Goal: Task Accomplishment & Management: Manage account settings

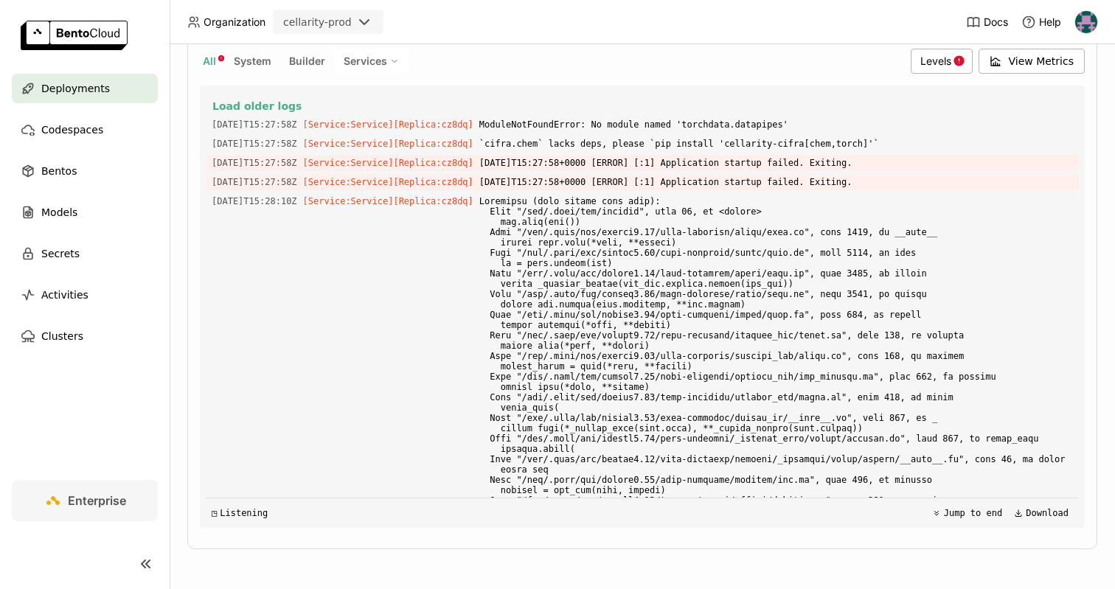
click at [210, 55] on span "All" at bounding box center [209, 61] width 13 height 13
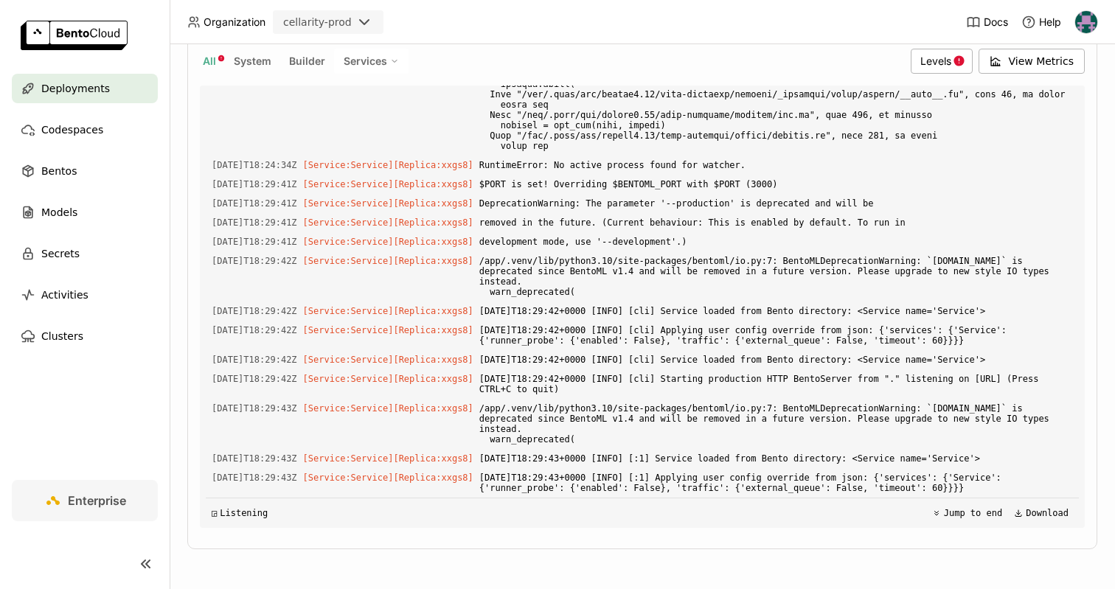
scroll to position [6679, 0]
click at [113, 86] on div "Deployments" at bounding box center [85, 89] width 146 height 30
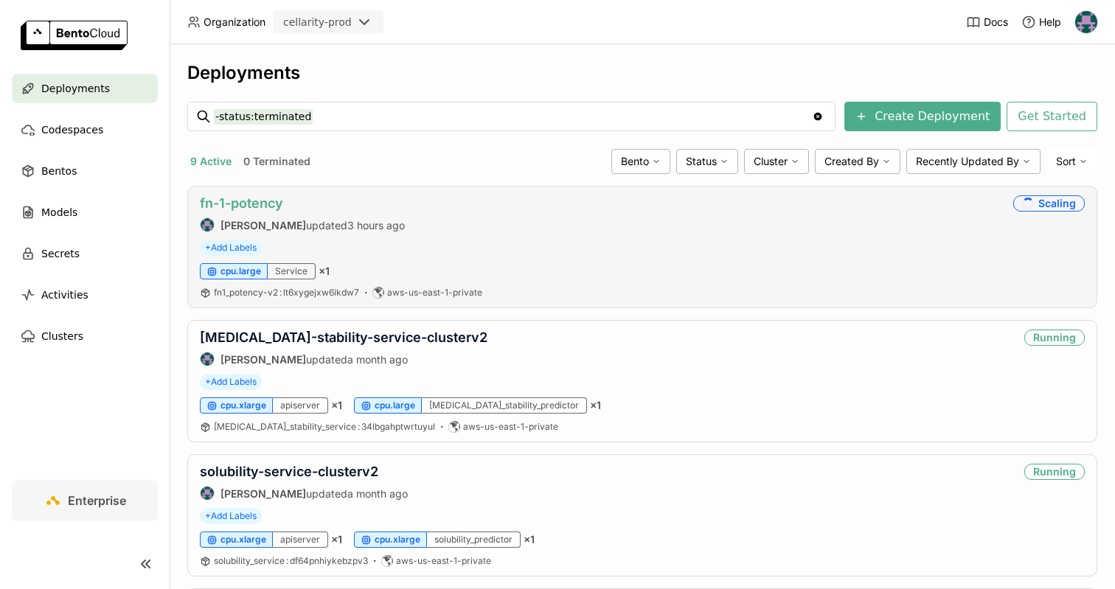
click at [269, 205] on link "fn-1-potency" at bounding box center [241, 202] width 83 height 15
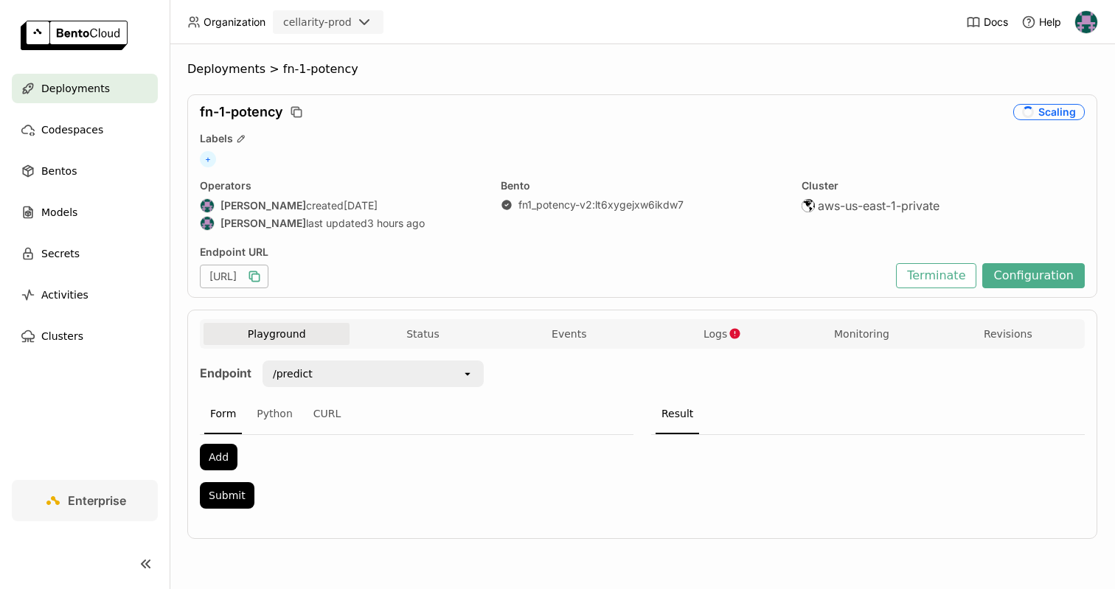
click at [260, 280] on icon "button" at bounding box center [255, 277] width 7 height 7
click at [928, 280] on button "Terminate" at bounding box center [936, 275] width 80 height 25
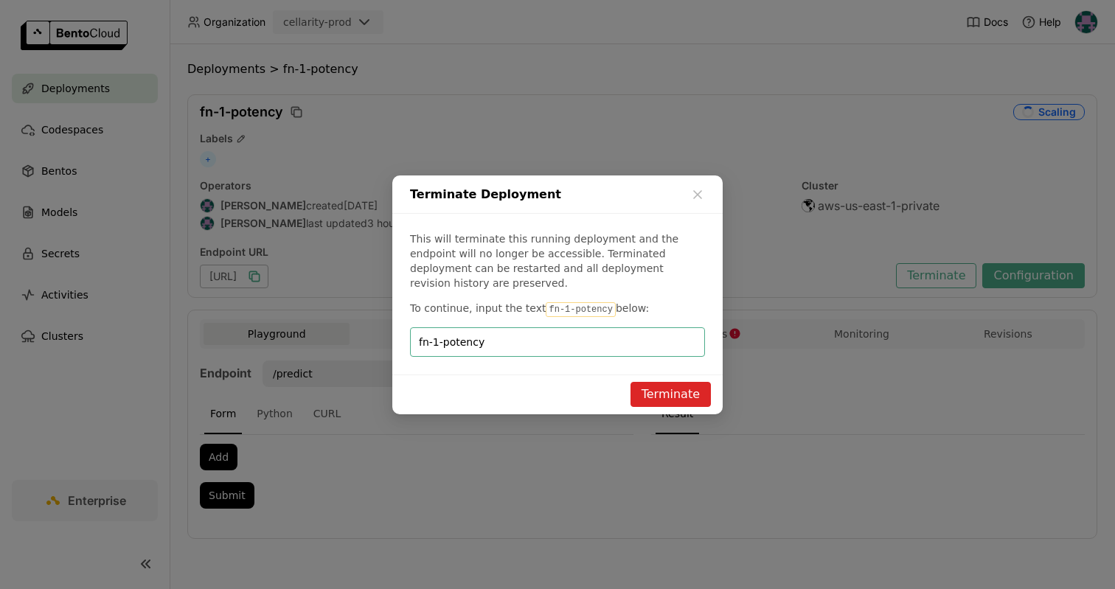
type input "fn-1-potency"
click at [679, 392] on button "Terminate" at bounding box center [671, 394] width 80 height 25
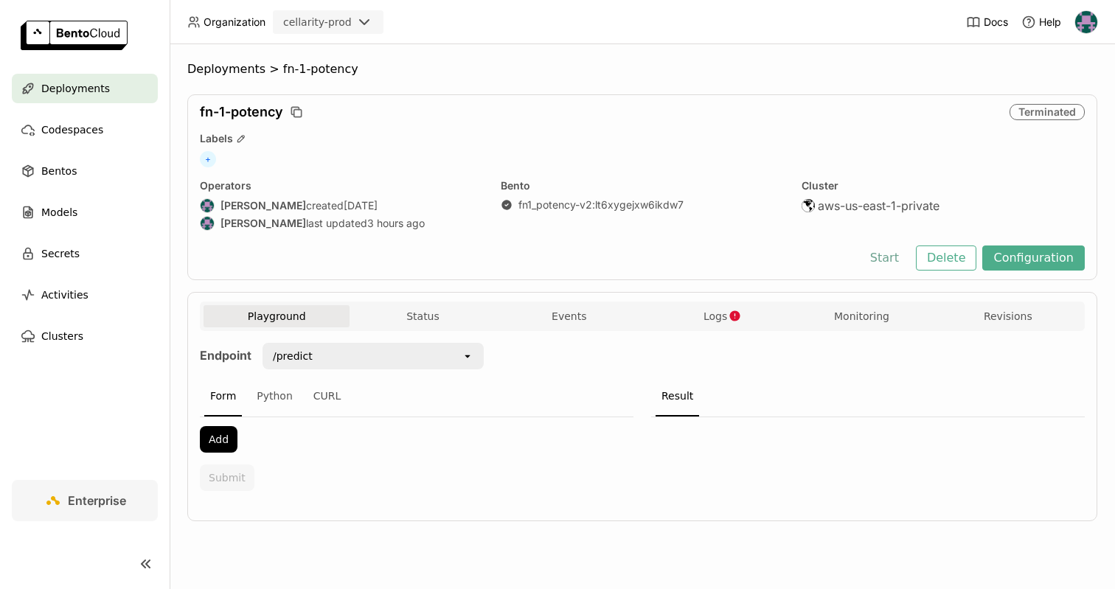
click at [896, 255] on button "Start" at bounding box center [884, 258] width 51 height 25
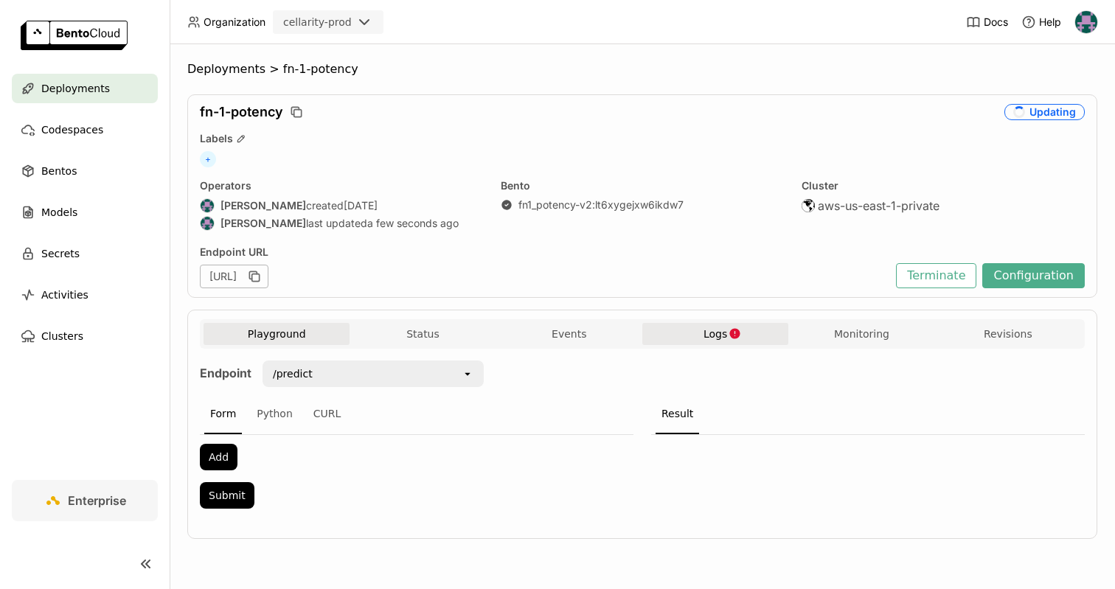
click at [745, 330] on button "Logs" at bounding box center [716, 334] width 146 height 22
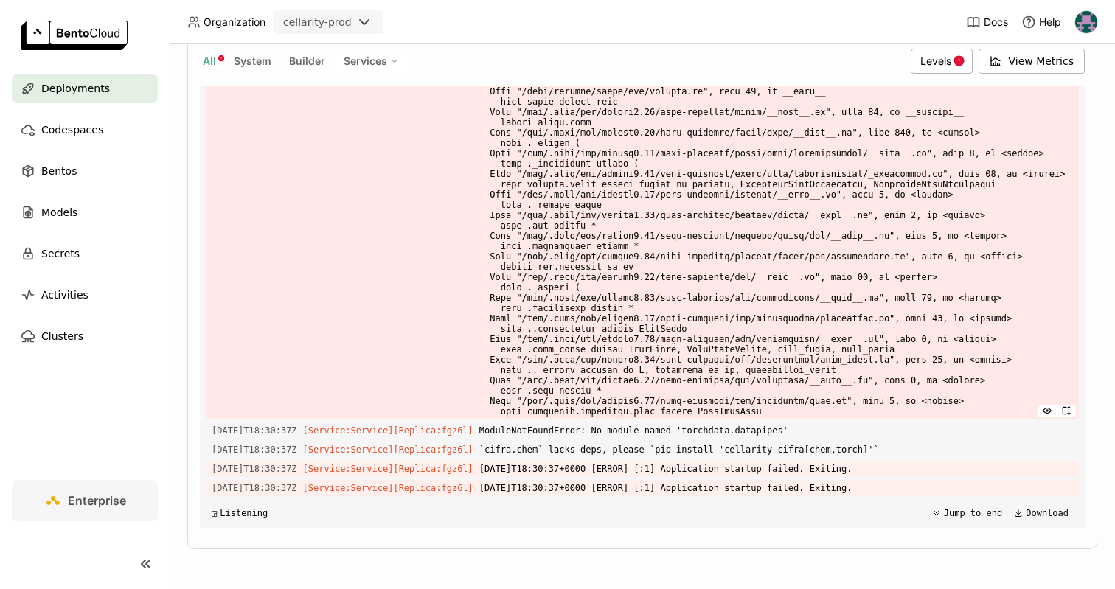
scroll to position [9727, 0]
click at [218, 62] on button "All" at bounding box center [209, 61] width 19 height 19
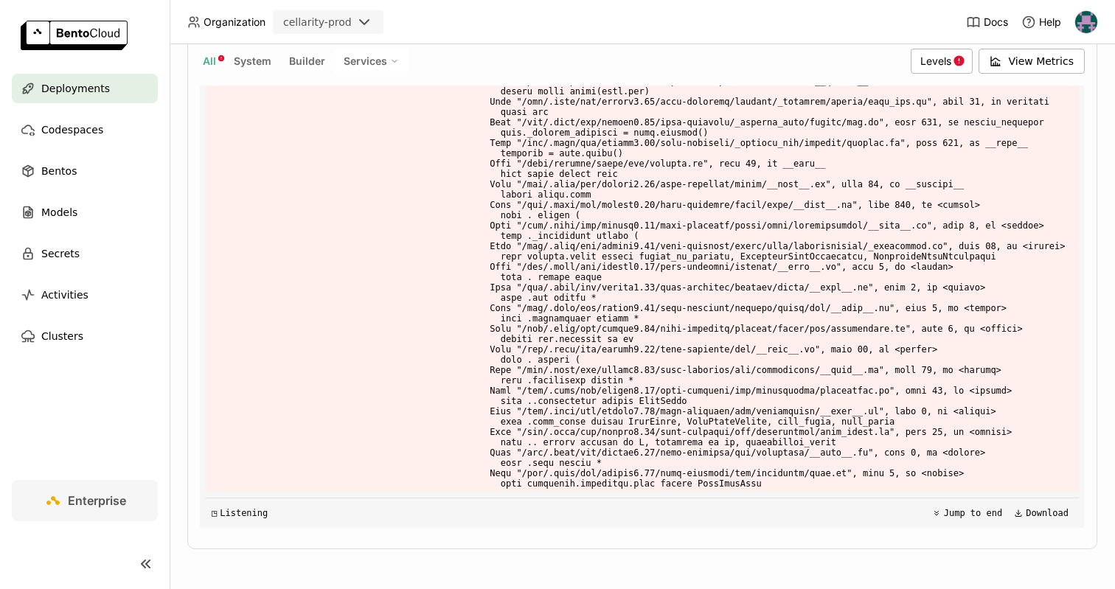
scroll to position [7536, 0]
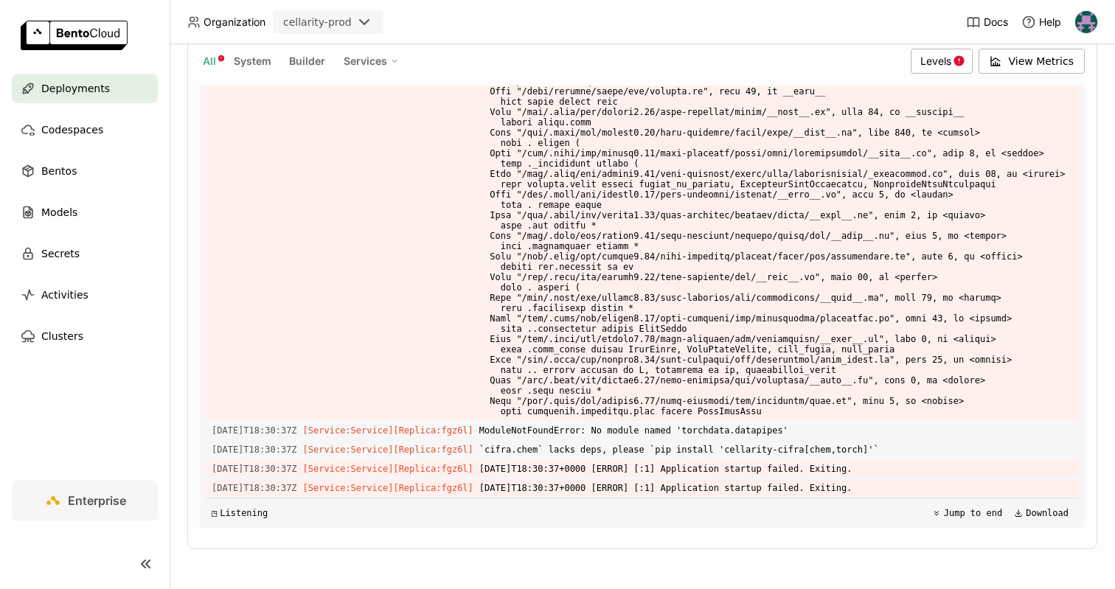
click at [80, 81] on span "Deployments" at bounding box center [75, 89] width 69 height 18
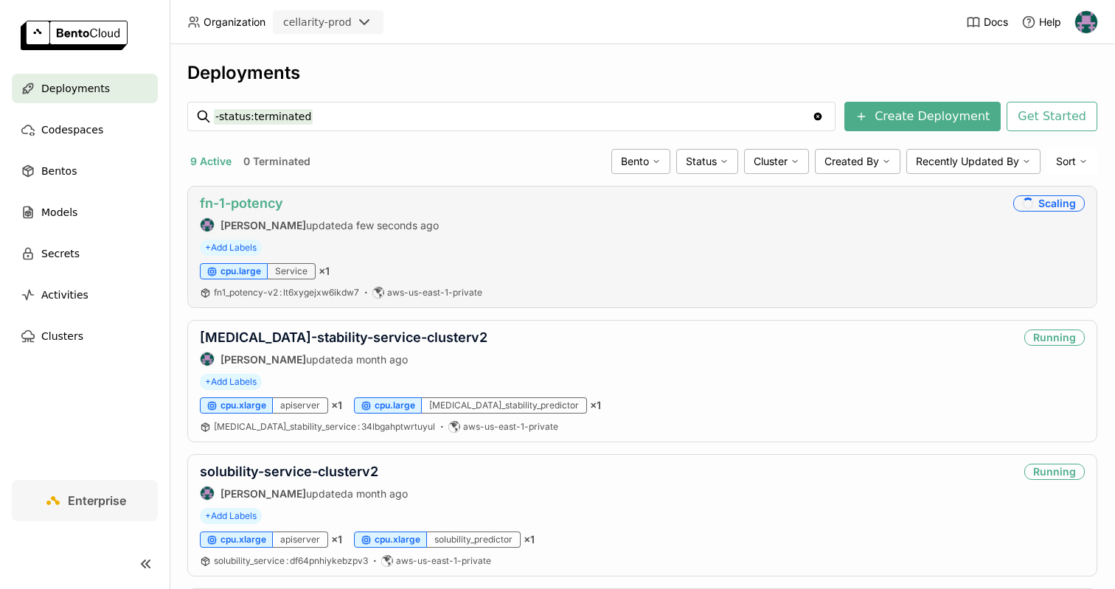
click at [276, 195] on link "fn-1-potency" at bounding box center [241, 202] width 83 height 15
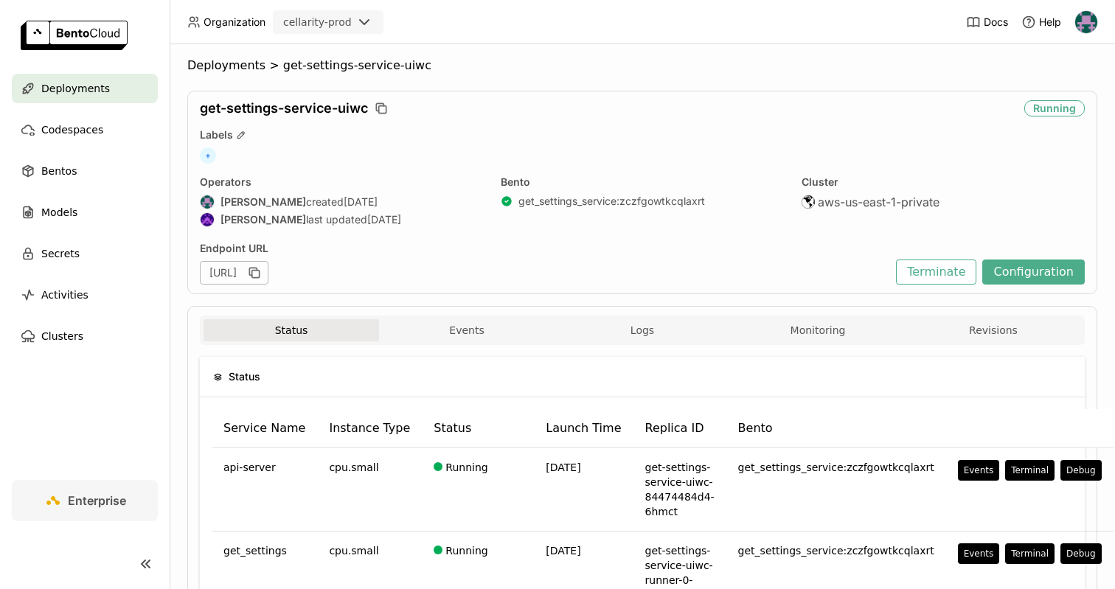
scroll to position [4, 0]
click at [217, 63] on span "Deployments" at bounding box center [226, 65] width 78 height 15
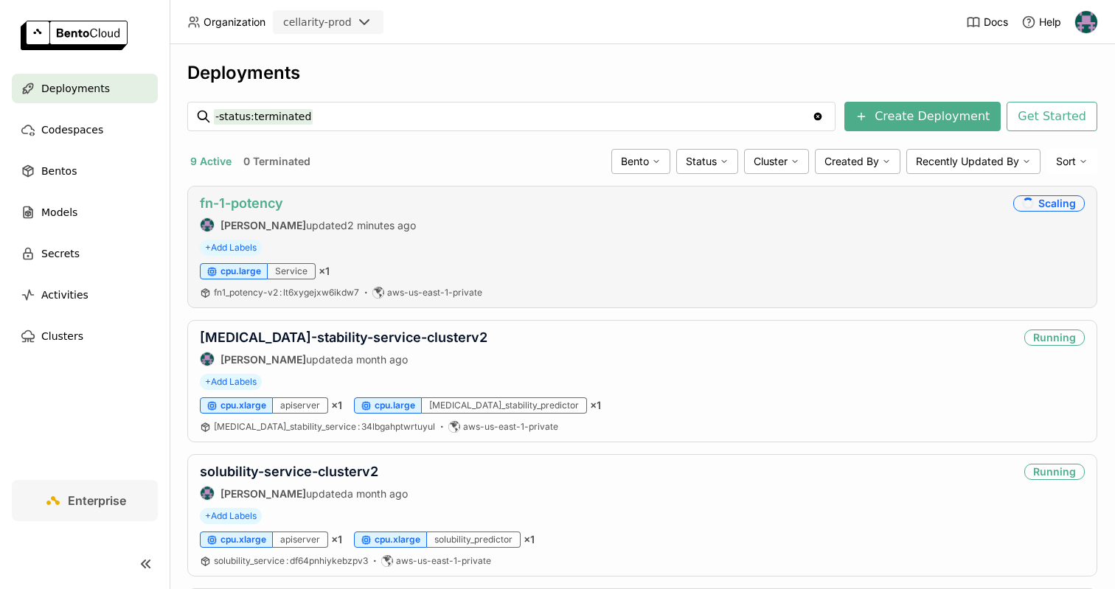
click at [236, 207] on link "fn-1-potency" at bounding box center [241, 202] width 83 height 15
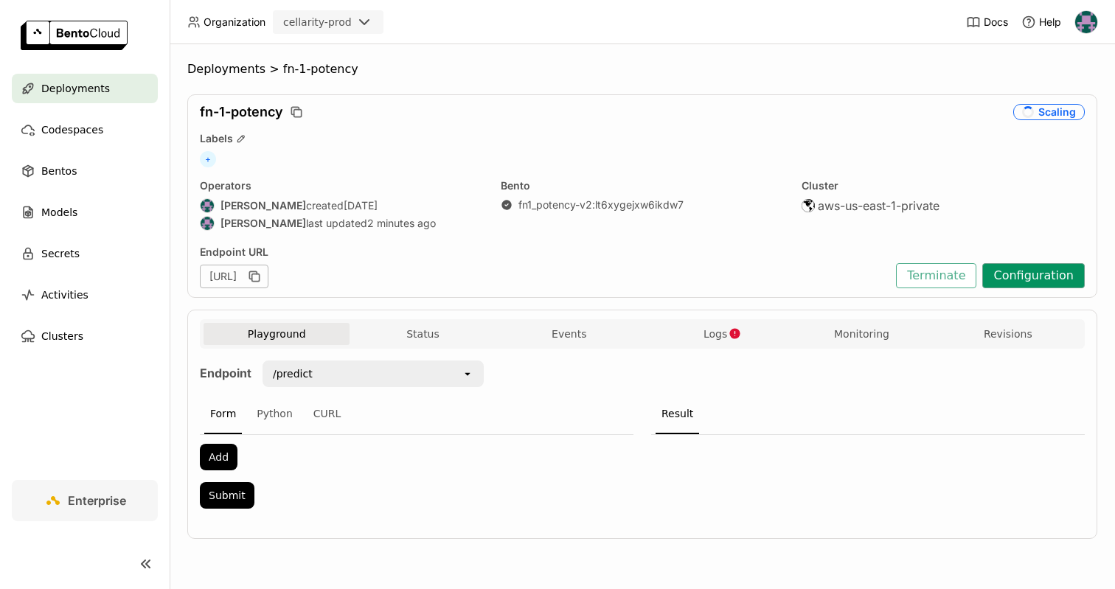
click at [1017, 270] on button "Configuration" at bounding box center [1034, 275] width 103 height 25
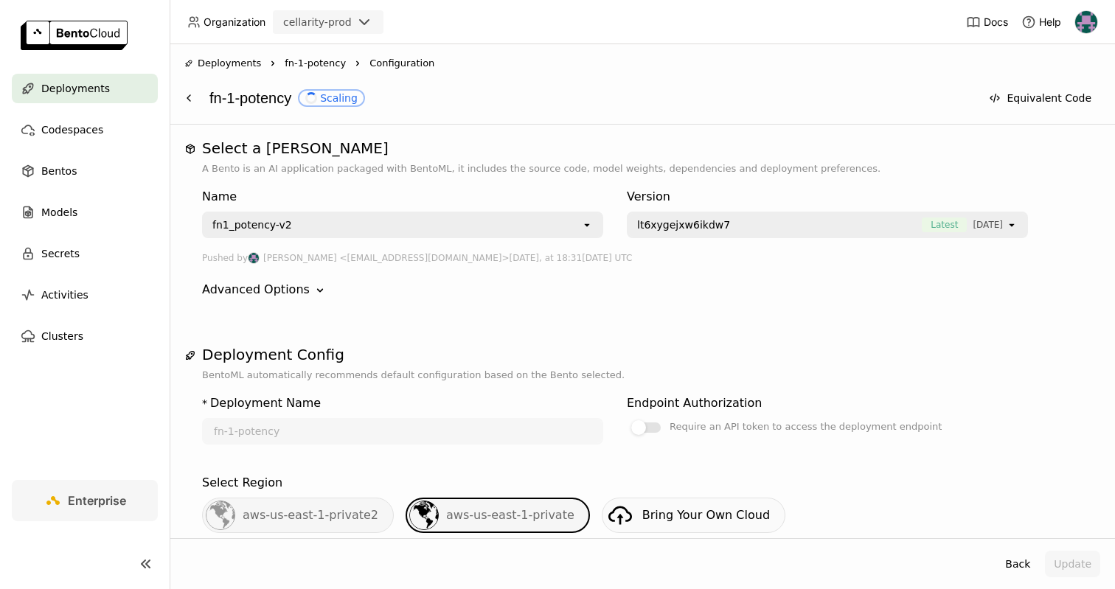
click at [724, 227] on span "lt6xygejxw6ikdw7" at bounding box center [775, 225] width 277 height 15
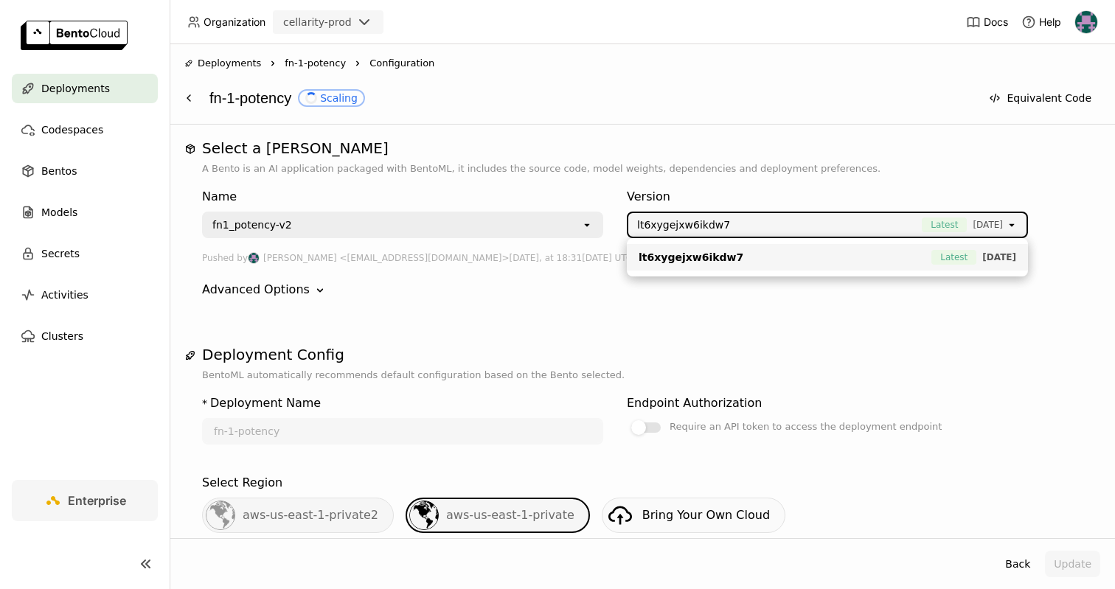
click at [724, 188] on div "Version" at bounding box center [827, 197] width 401 height 18
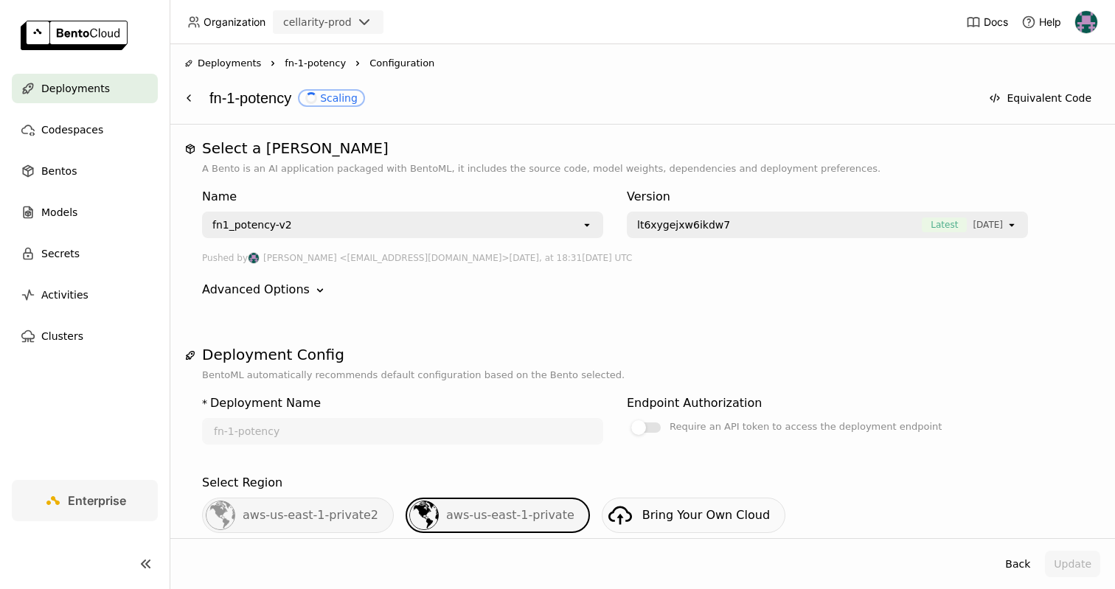
click at [567, 213] on div "fn1_potency-v2" at bounding box center [393, 225] width 378 height 24
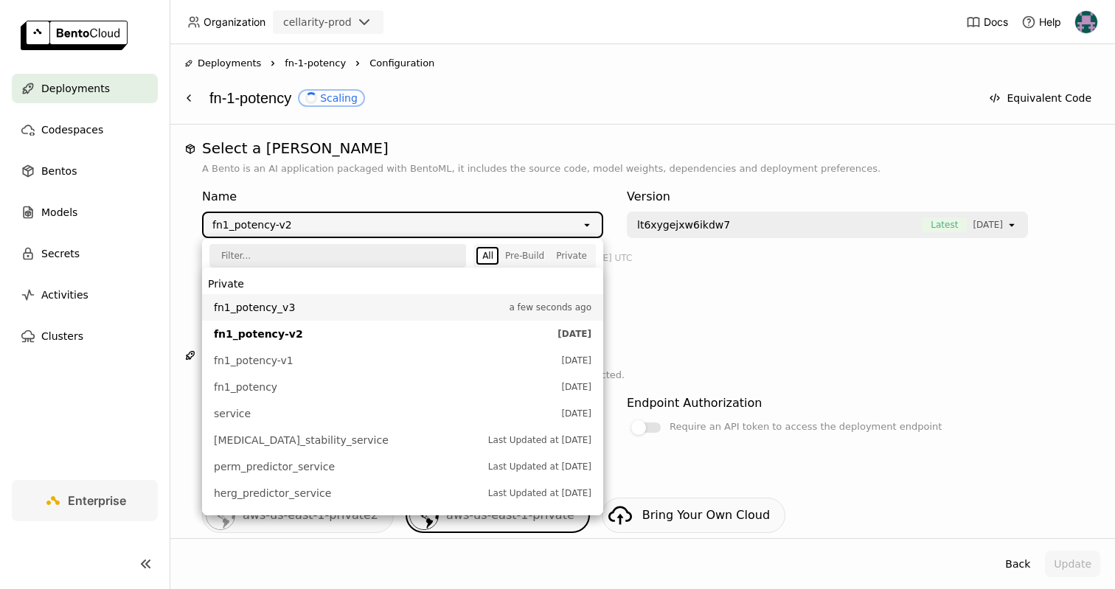
click at [412, 304] on span "fn1_potency_v3" at bounding box center [358, 307] width 288 height 15
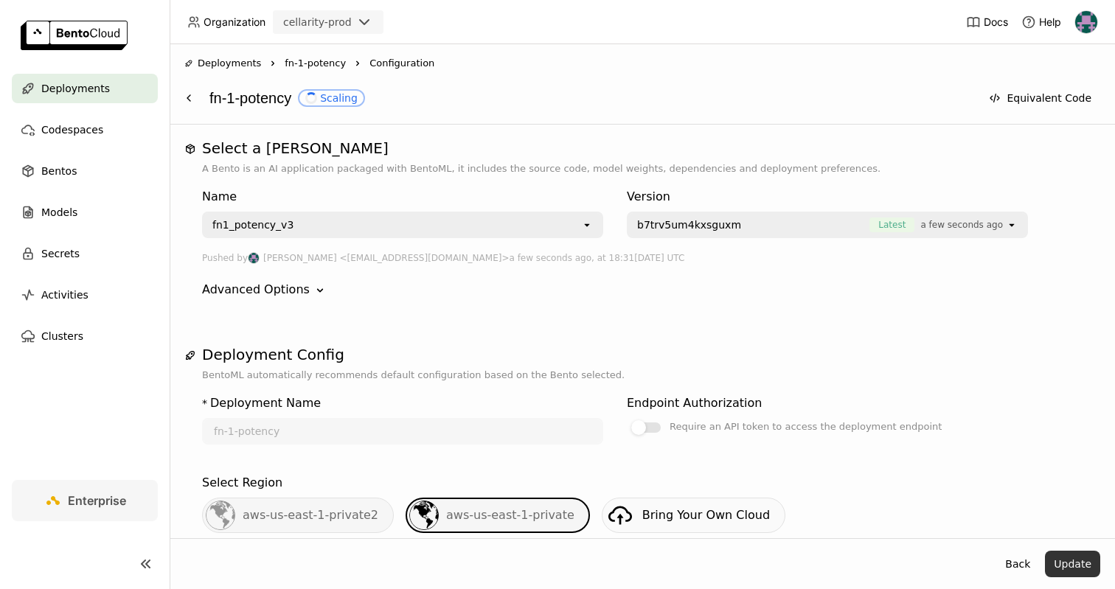
click at [1074, 561] on button "Update" at bounding box center [1072, 564] width 55 height 27
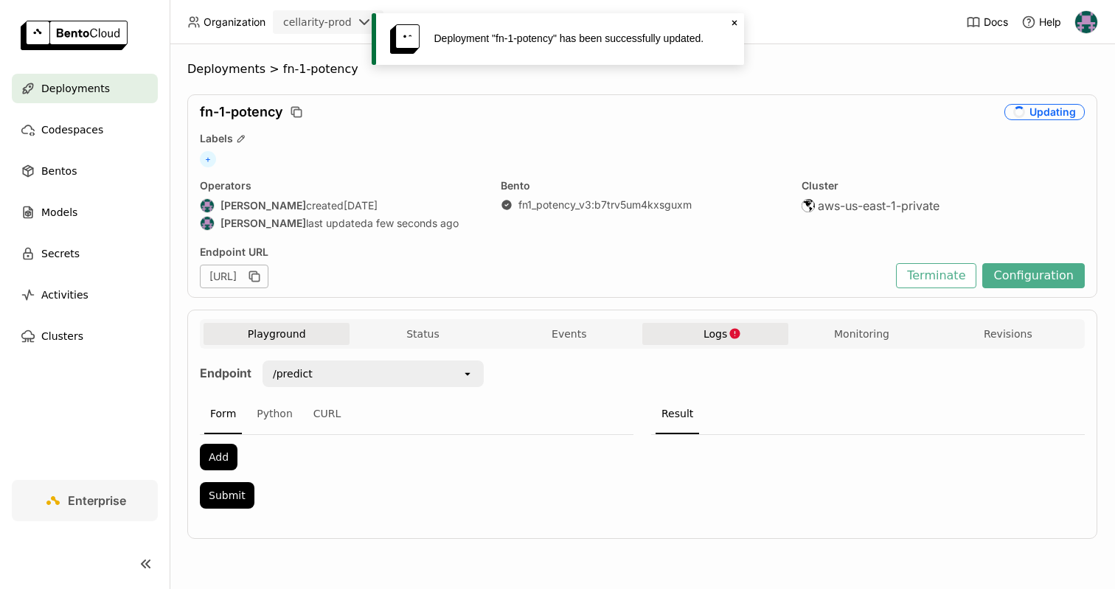
click at [719, 329] on span "Logs" at bounding box center [716, 334] width 24 height 13
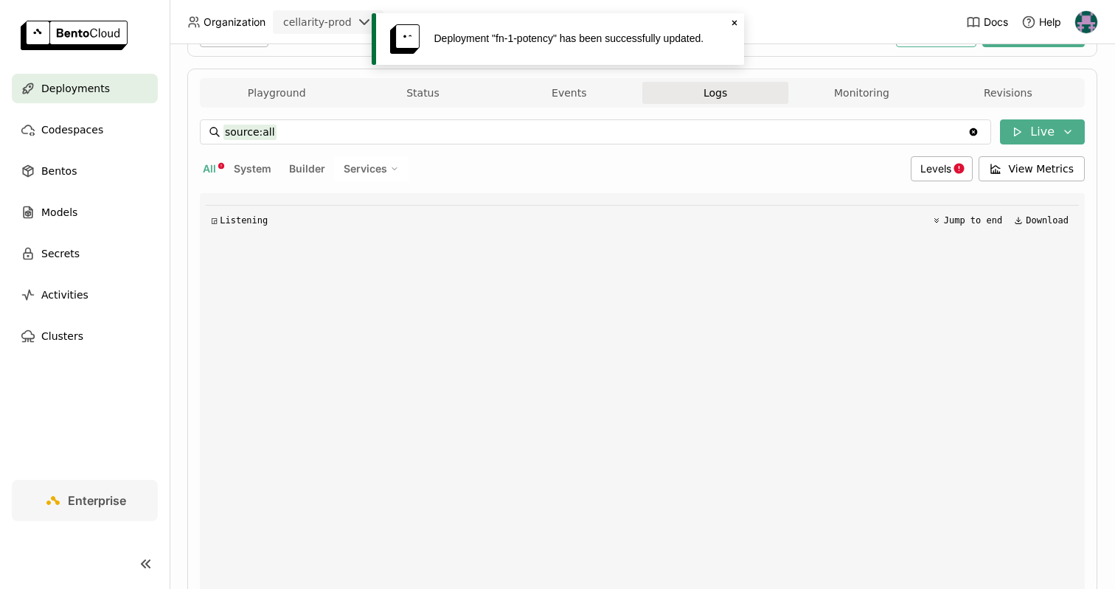
scroll to position [243, 0]
click at [733, 21] on icon "Close" at bounding box center [735, 23] width 12 height 12
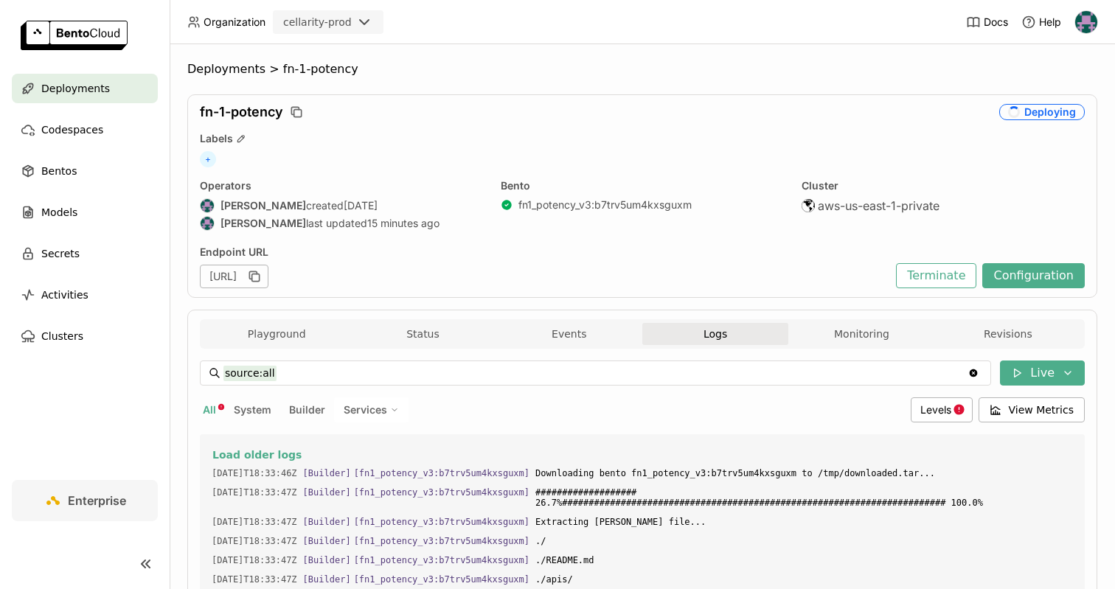
scroll to position [15202, 0]
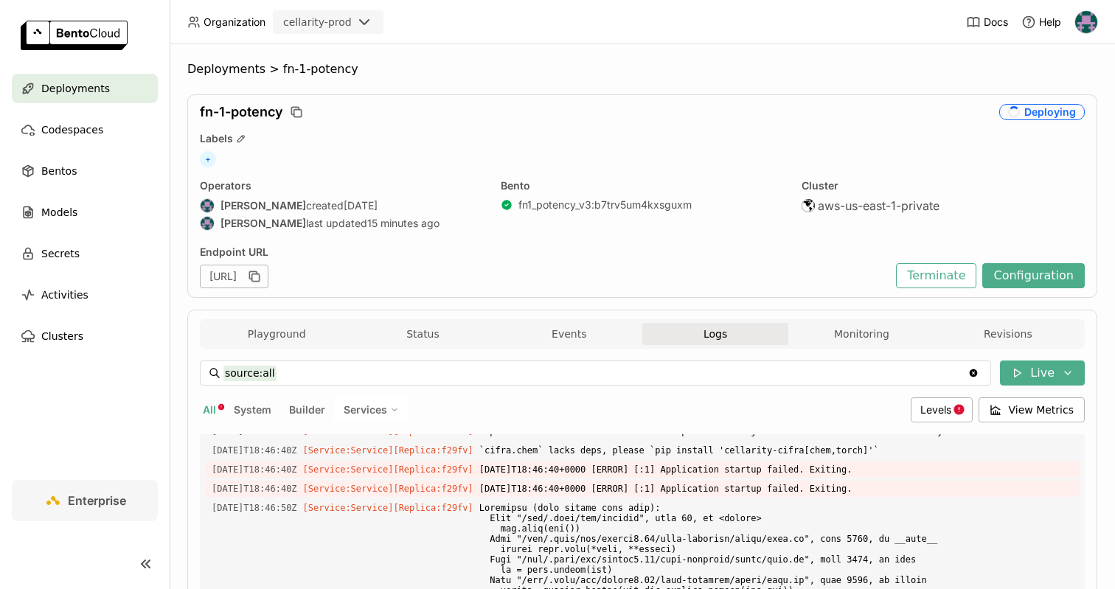
click at [534, 151] on div "+" at bounding box center [642, 159] width 885 height 16
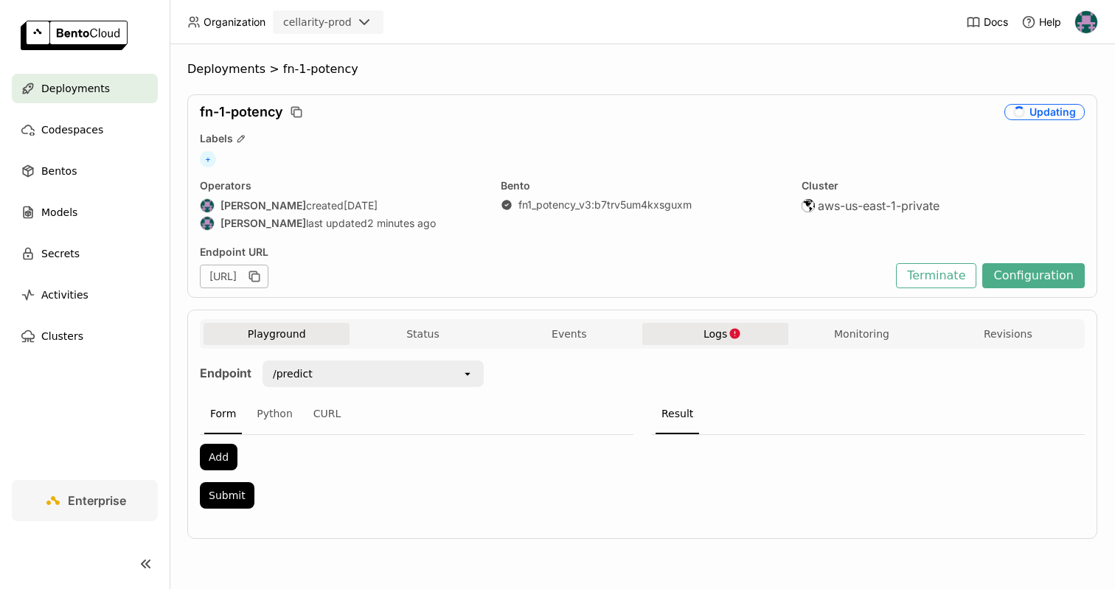
click at [706, 330] on span "Logs" at bounding box center [716, 334] width 24 height 13
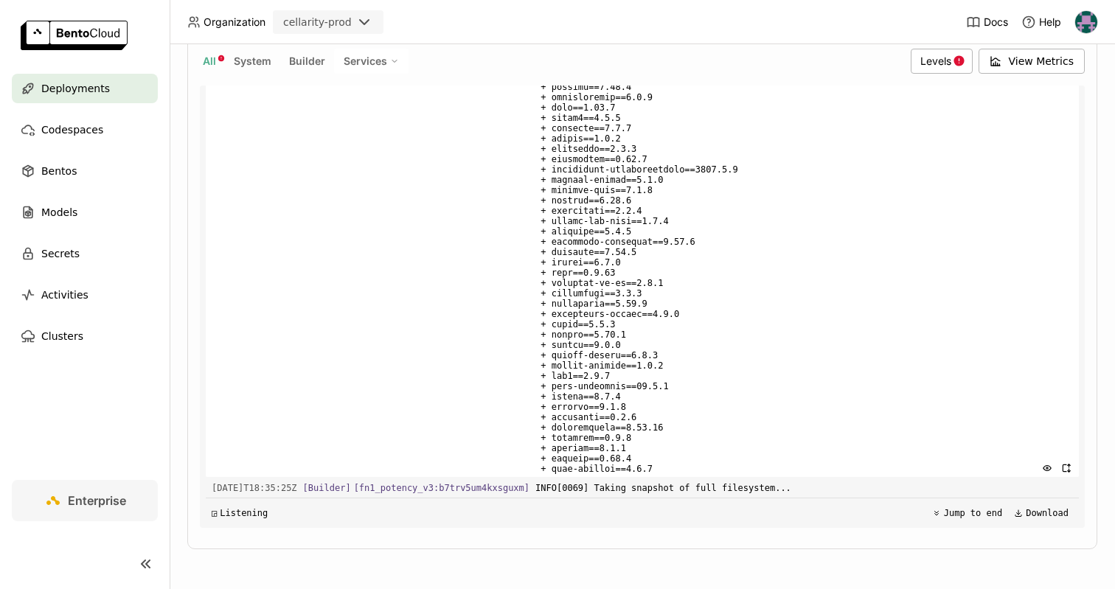
scroll to position [6417, 0]
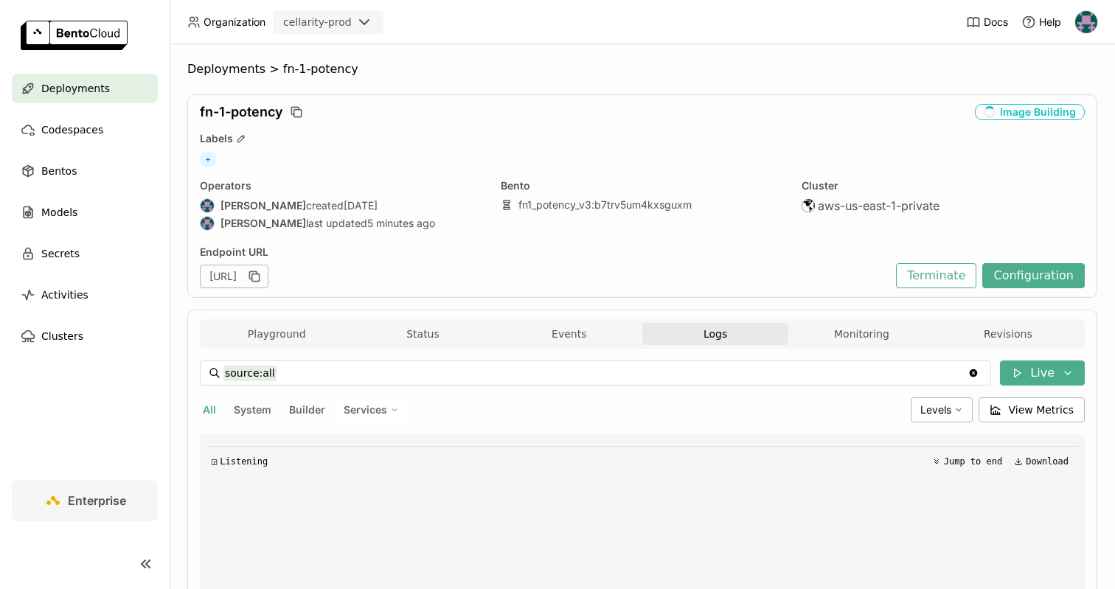
click at [679, 333] on button "Logs" at bounding box center [716, 334] width 146 height 22
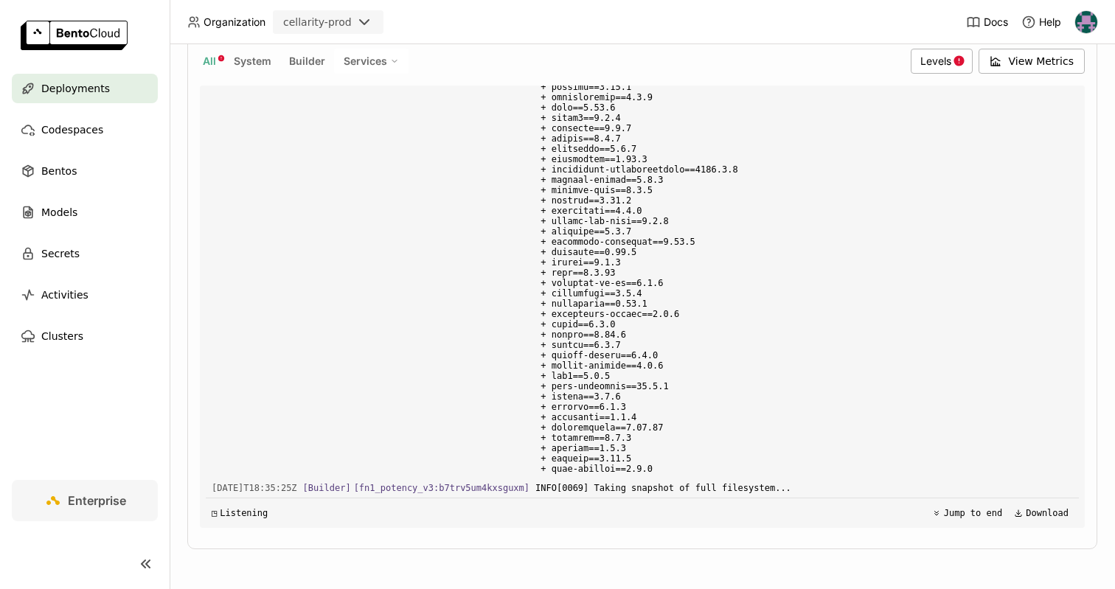
scroll to position [13103, 0]
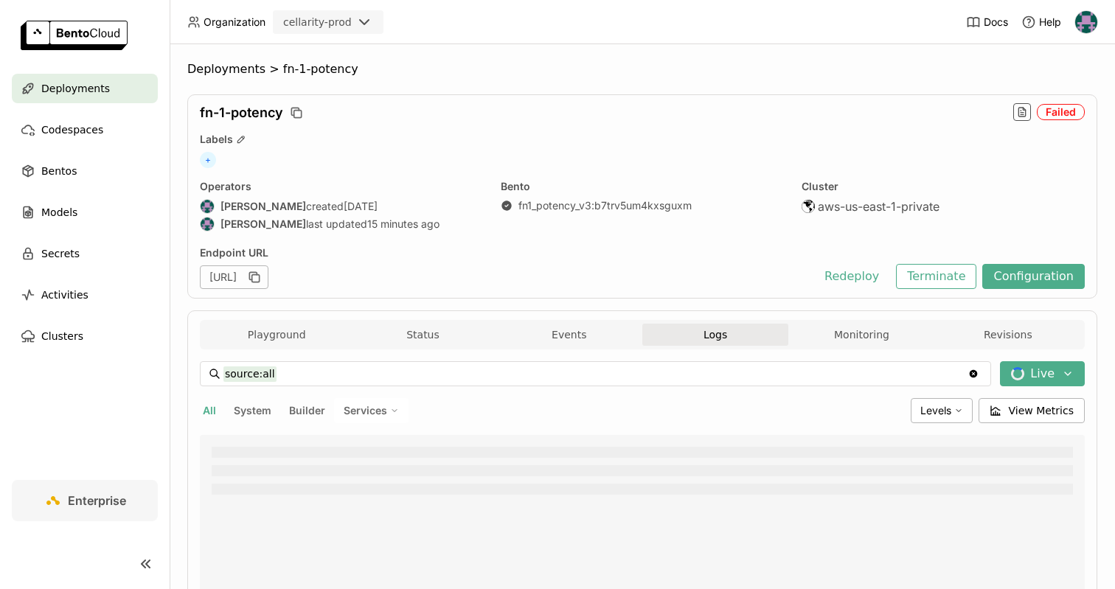
click at [722, 338] on span "Logs" at bounding box center [716, 334] width 24 height 13
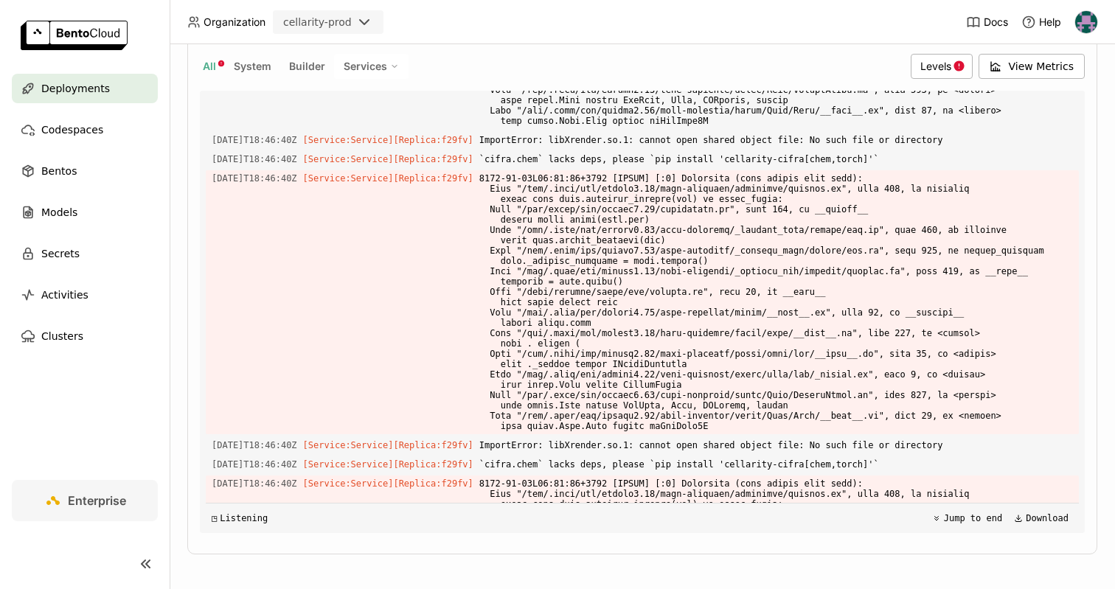
scroll to position [5129, 0]
drag, startPoint x: 571, startPoint y: 167, endPoint x: 623, endPoint y: 170, distance: 51.7
click at [623, 147] on span "ImportError: libXrender.so.1: cannot open shared object file: No such file or d…" at bounding box center [777, 139] width 594 height 16
copy span "libXrender"
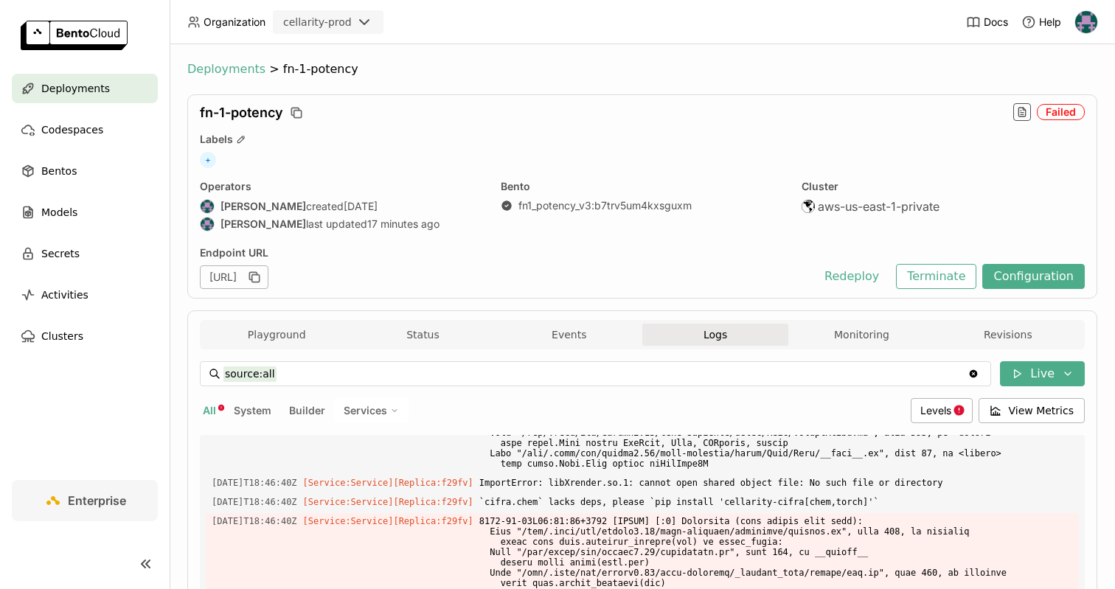
click at [239, 69] on span "Deployments" at bounding box center [226, 69] width 78 height 15
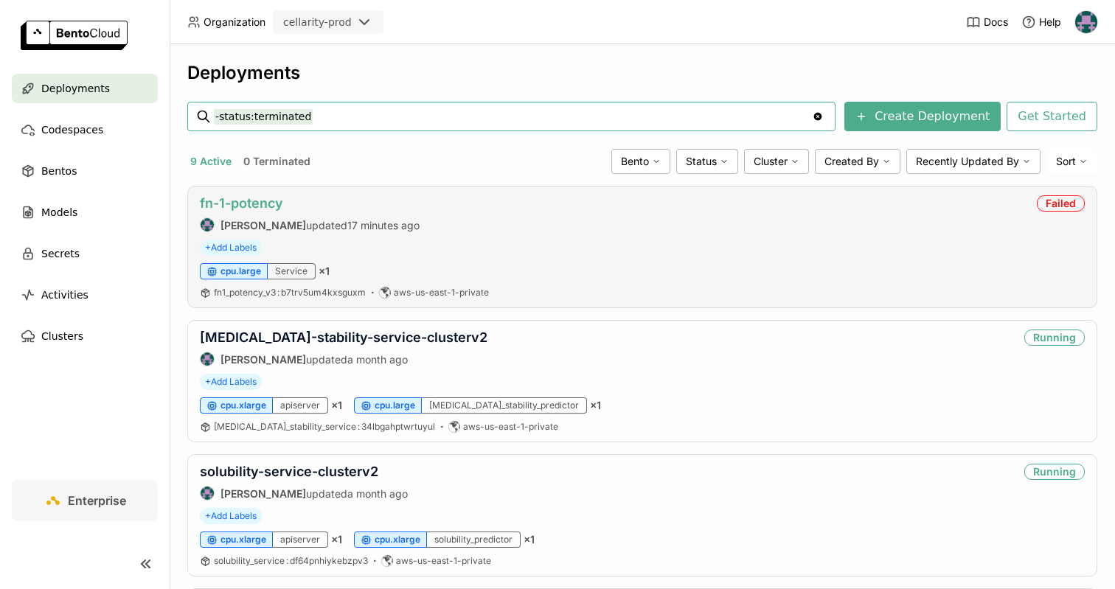
click at [249, 203] on link "fn-1-potency" at bounding box center [241, 202] width 83 height 15
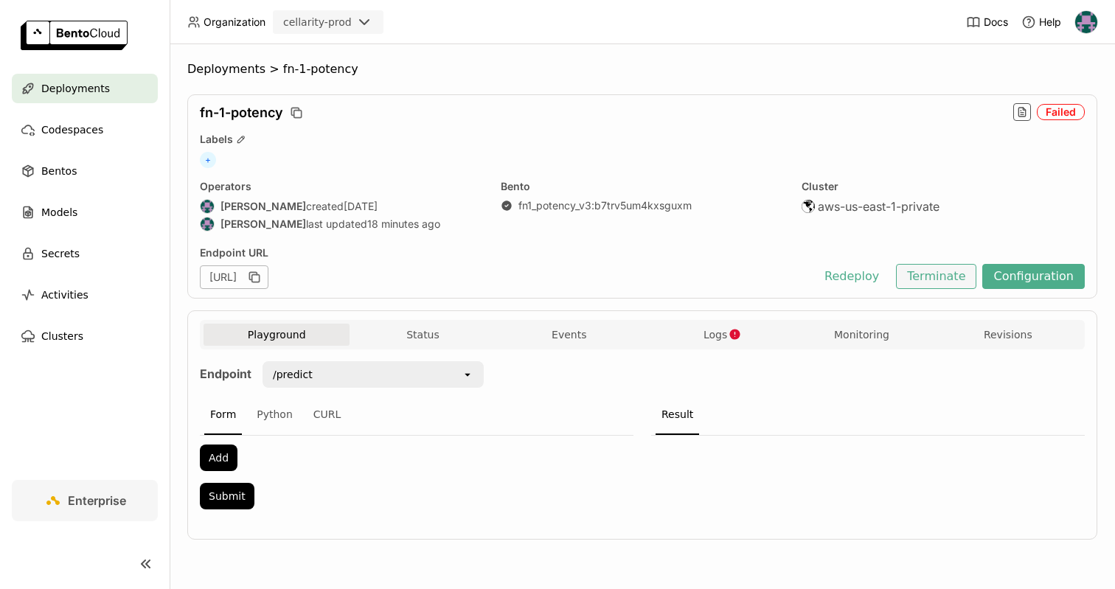
click at [970, 279] on button "Terminate" at bounding box center [936, 276] width 80 height 25
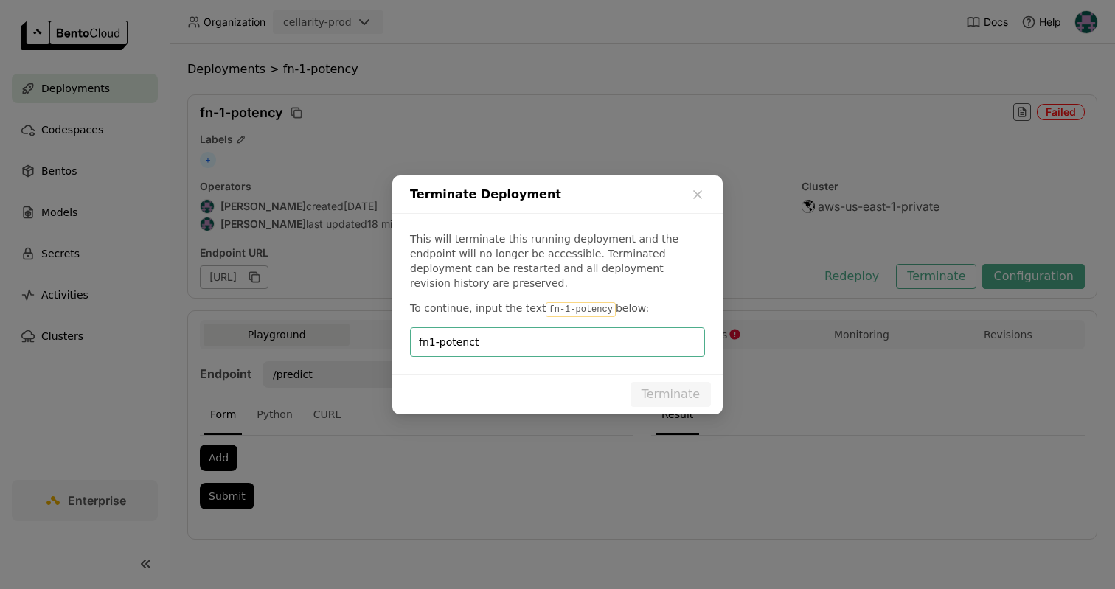
click at [429, 335] on input "fn1-potenct" at bounding box center [557, 342] width 277 height 28
type input "fn-1-potenct"
click at [688, 196] on div "Terminate Deployment" at bounding box center [557, 195] width 330 height 38
click at [696, 198] on icon "dialog" at bounding box center [698, 194] width 15 height 15
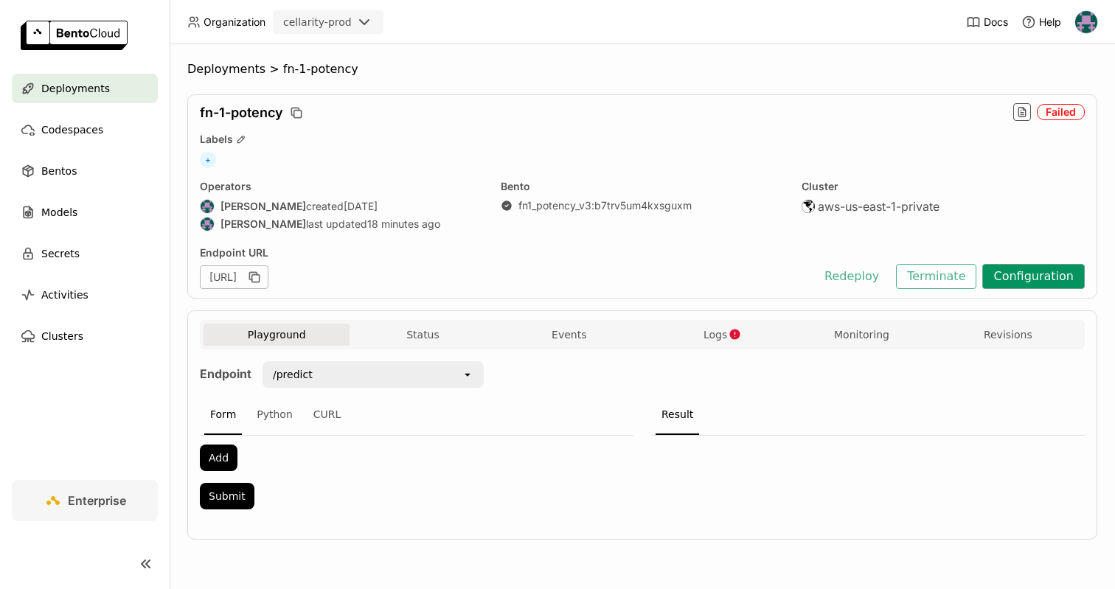
click at [1013, 266] on button "Configuration" at bounding box center [1034, 276] width 103 height 25
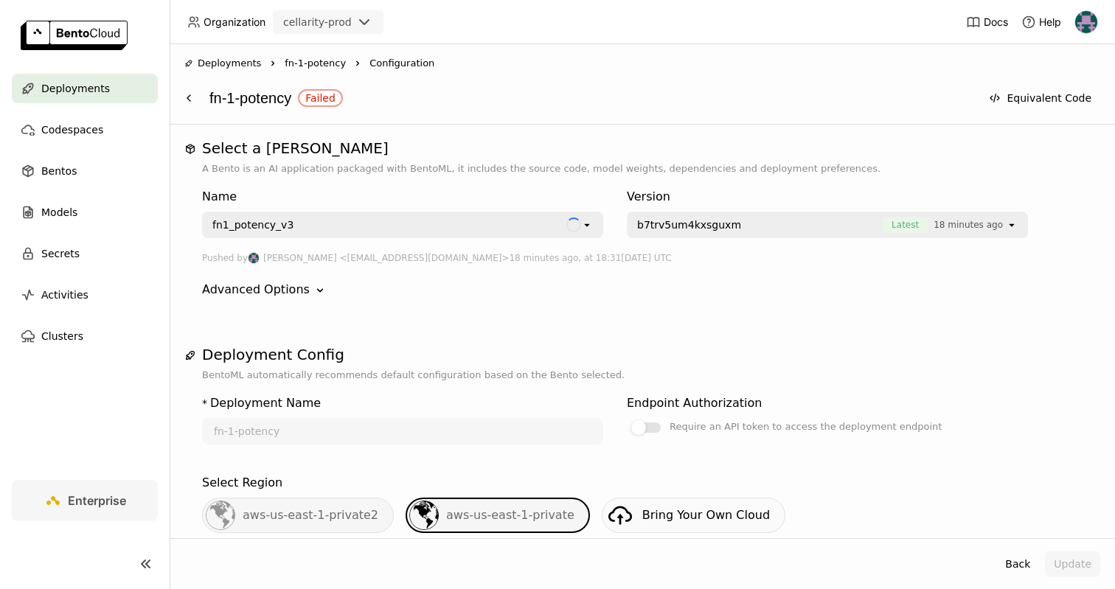
click at [342, 226] on div "fn1_potency_v3" at bounding box center [385, 225] width 363 height 24
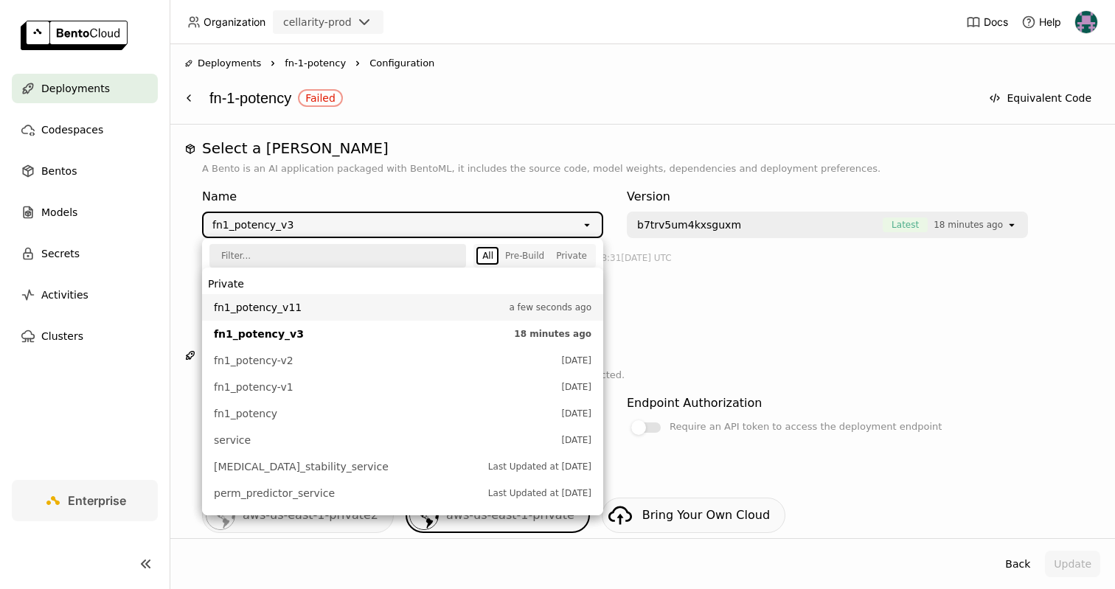
click at [327, 302] on span "fn1_potency_v11" at bounding box center [358, 307] width 288 height 15
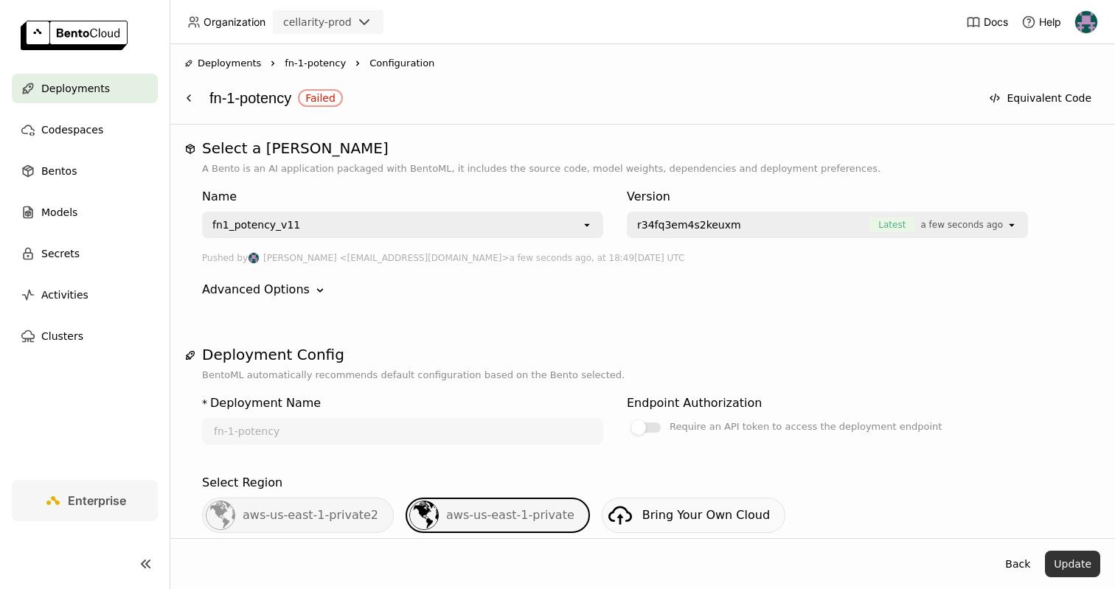
click at [1072, 569] on button "Update" at bounding box center [1072, 564] width 55 height 27
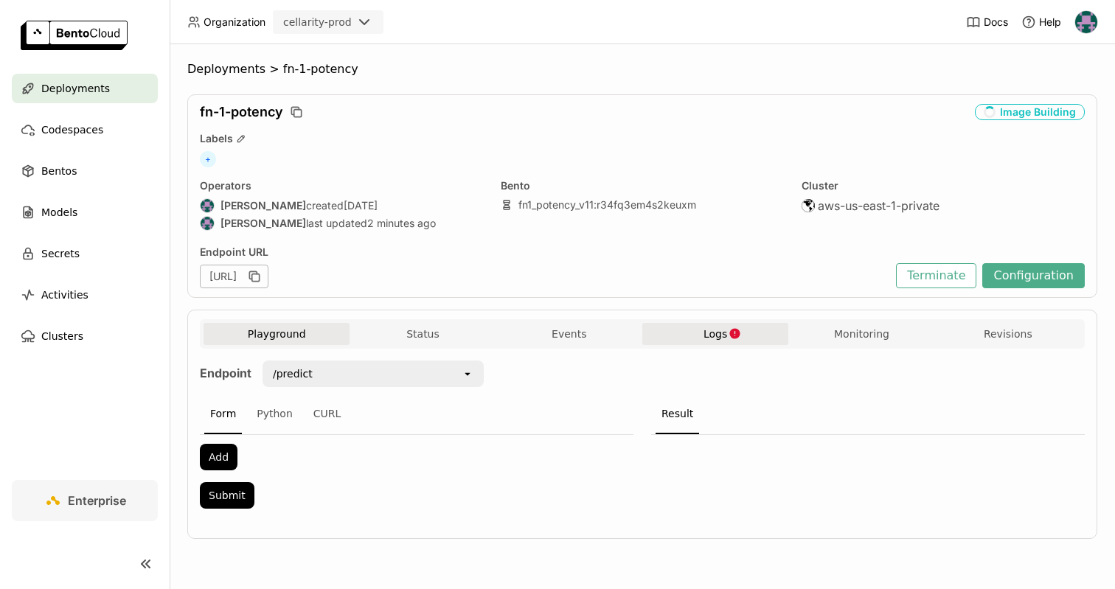
click at [720, 333] on span "Logs" at bounding box center [716, 334] width 24 height 13
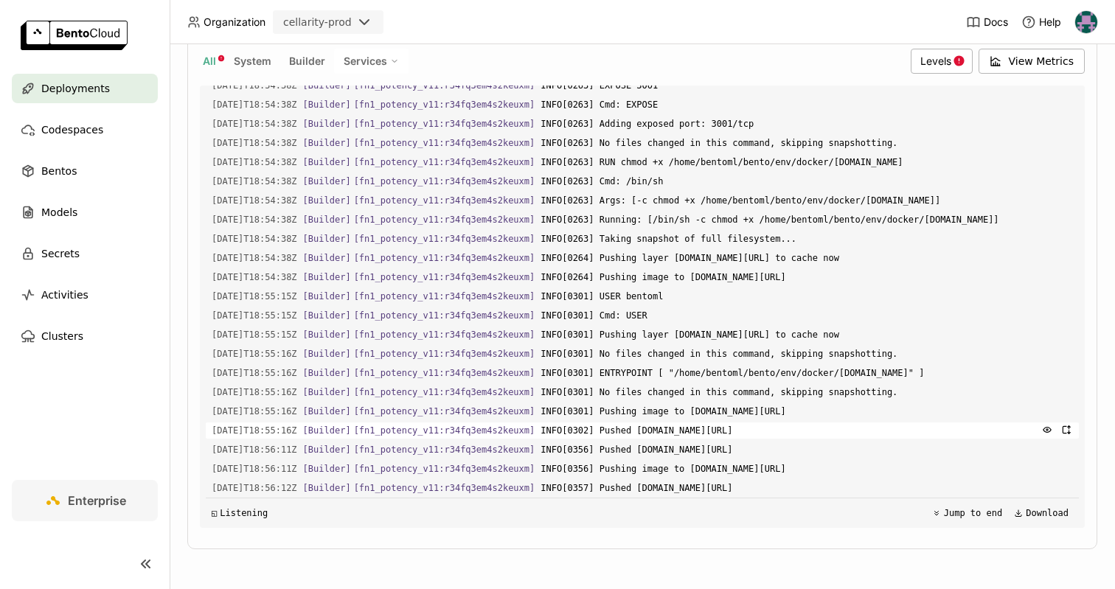
scroll to position [20762, 0]
click at [213, 73] on div "All System Builder Services" at bounding box center [552, 61] width 705 height 25
click at [213, 71] on div "All System Builder Services" at bounding box center [552, 61] width 705 height 25
click at [210, 64] on span "All" at bounding box center [209, 61] width 13 height 13
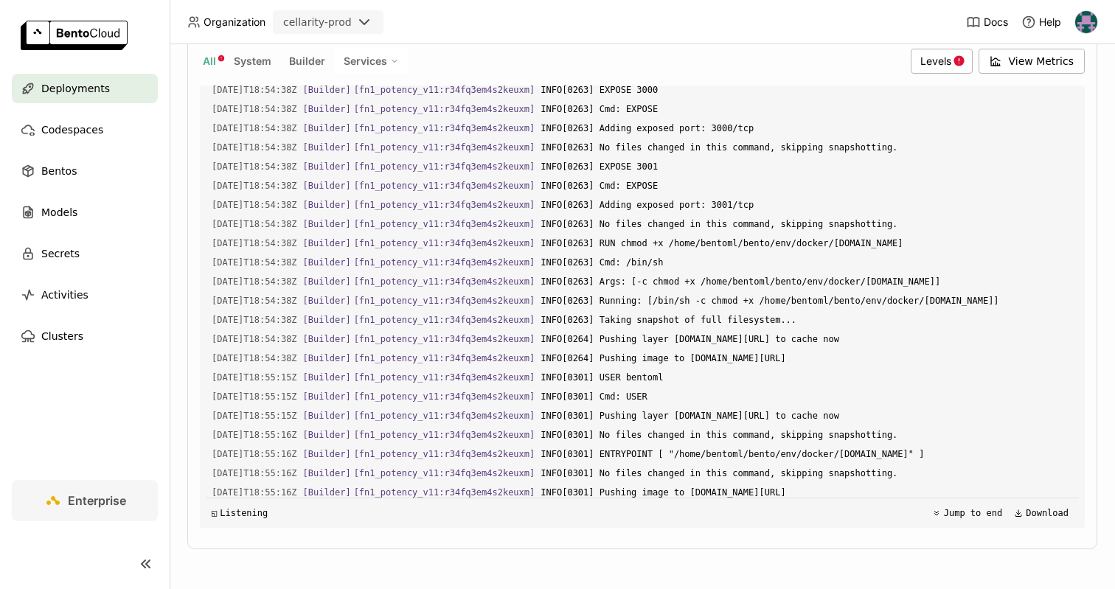
scroll to position [4933, 0]
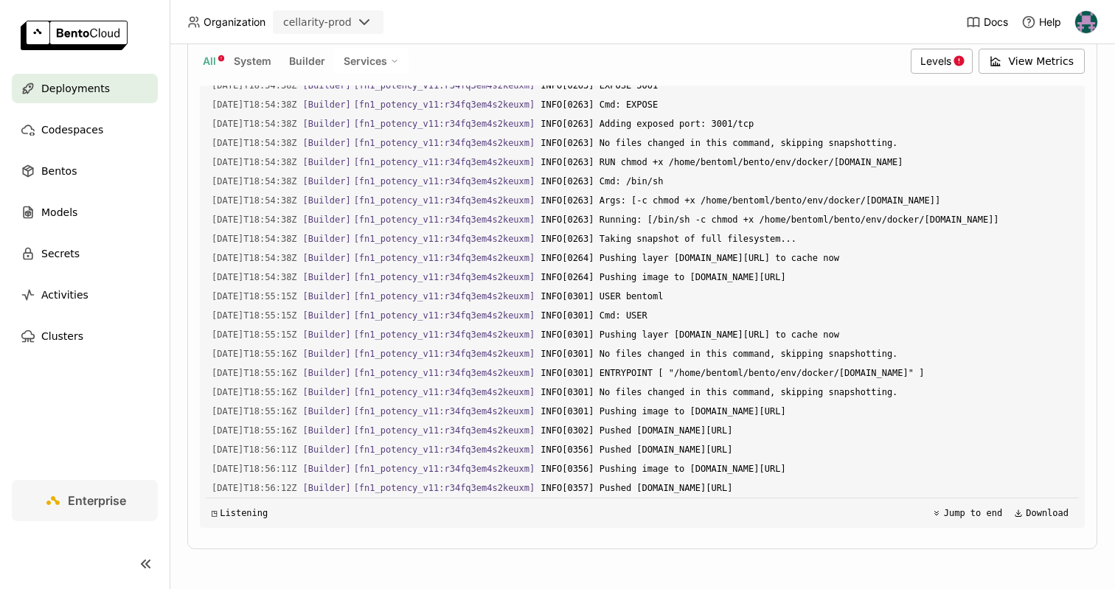
click at [229, 20] on span "Organization" at bounding box center [235, 21] width 62 height 13
click at [132, 94] on div "Deployments" at bounding box center [85, 89] width 146 height 30
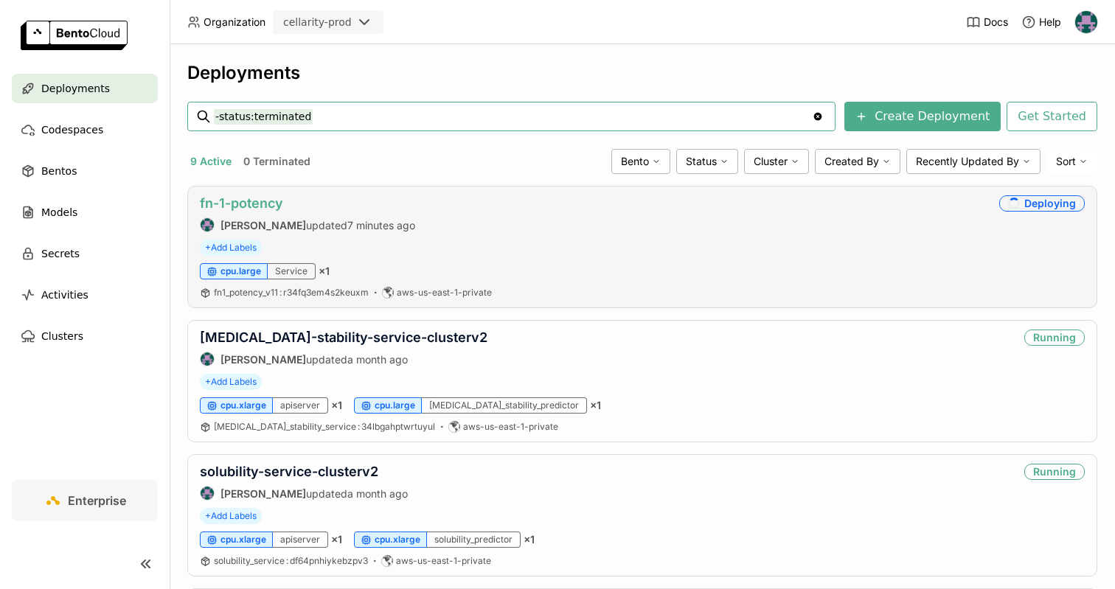
click at [246, 204] on link "fn-1-potency" at bounding box center [241, 202] width 83 height 15
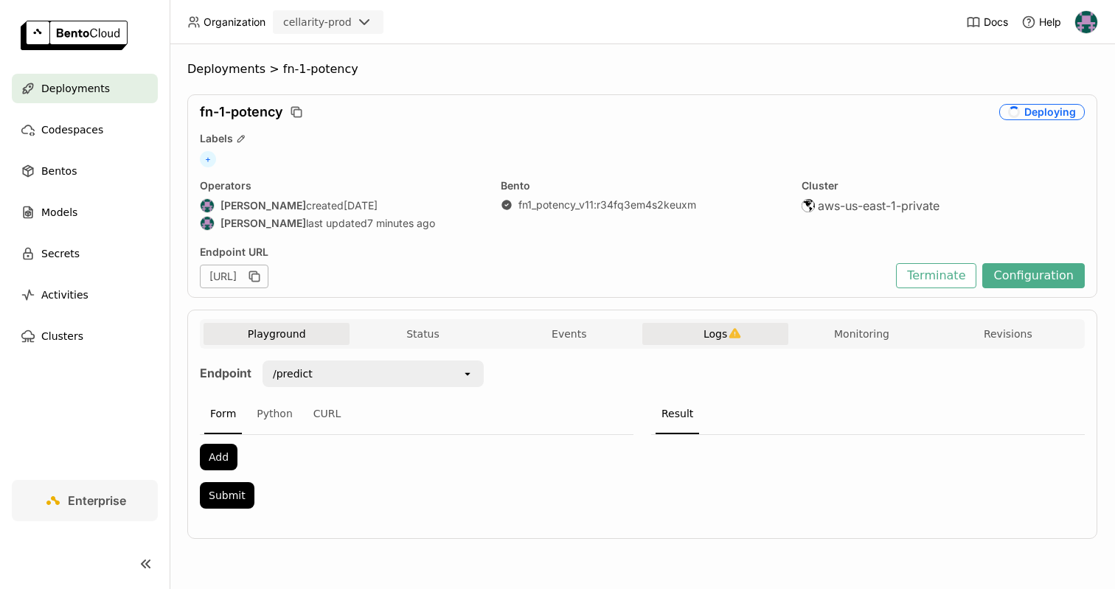
click at [733, 336] on icon "button" at bounding box center [736, 333] width 12 height 10
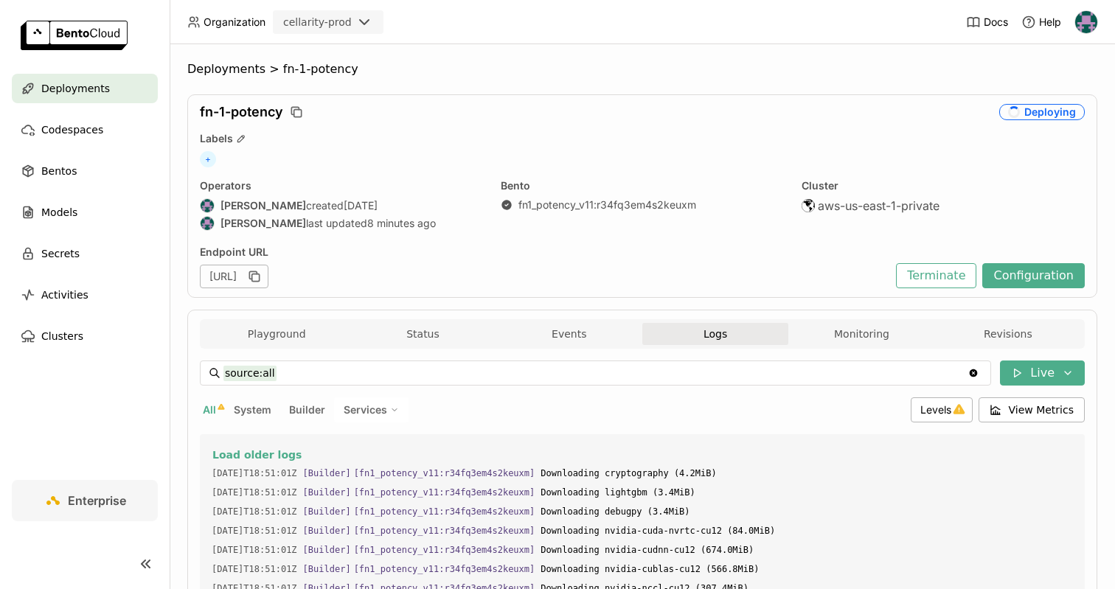
click at [682, 335] on button "Logs" at bounding box center [716, 334] width 146 height 22
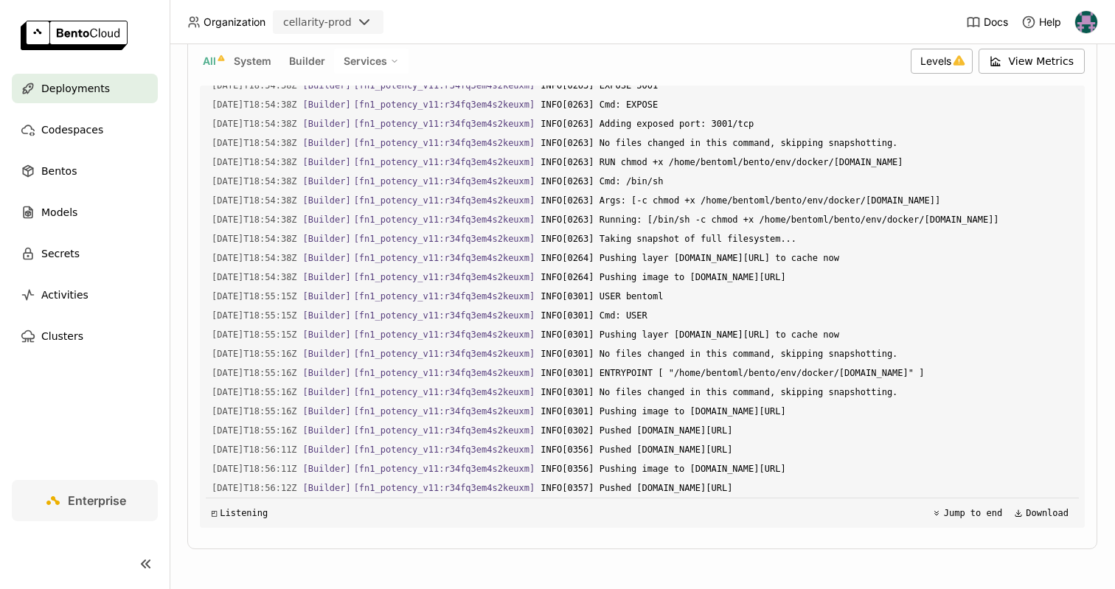
scroll to position [4933, 0]
click at [207, 65] on span "All" at bounding box center [209, 61] width 13 height 13
click at [267, 63] on span "System" at bounding box center [253, 61] width 38 height 13
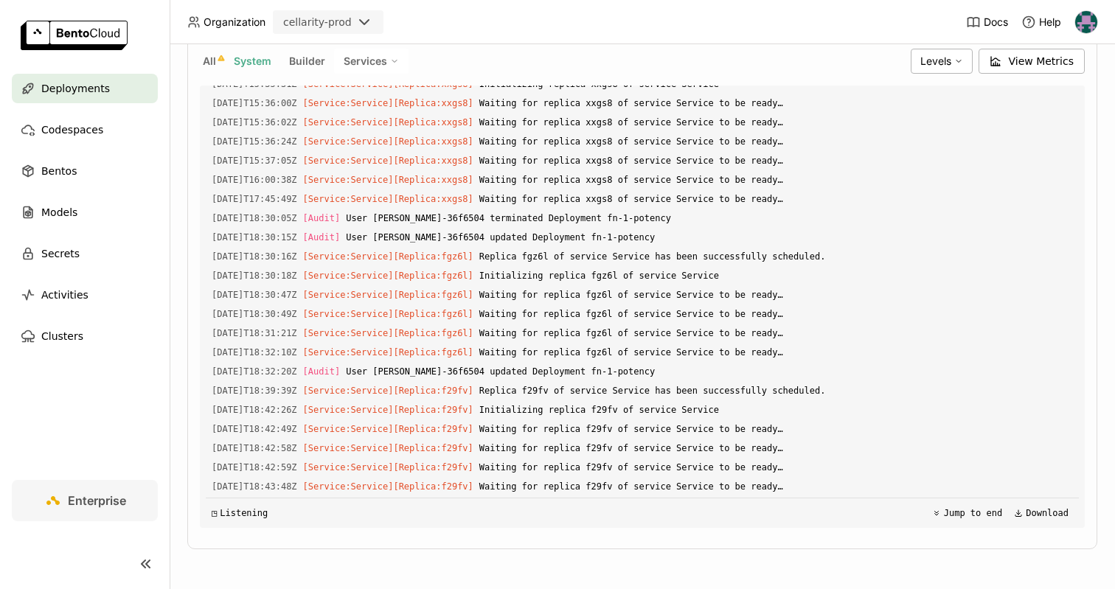
scroll to position [1535, 0]
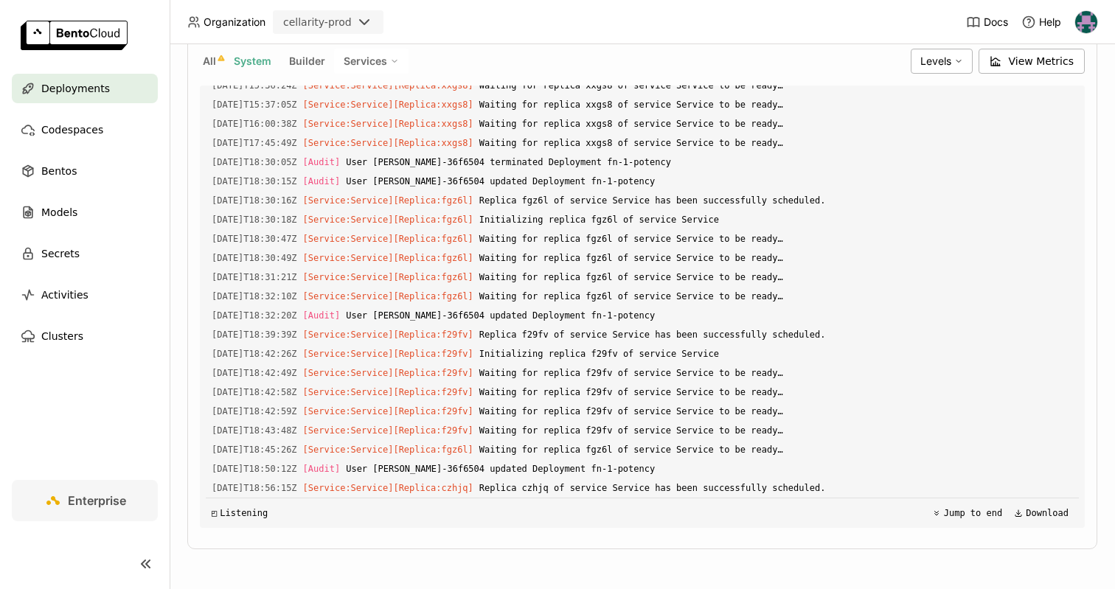
click at [302, 69] on button "Builder" at bounding box center [307, 61] width 42 height 19
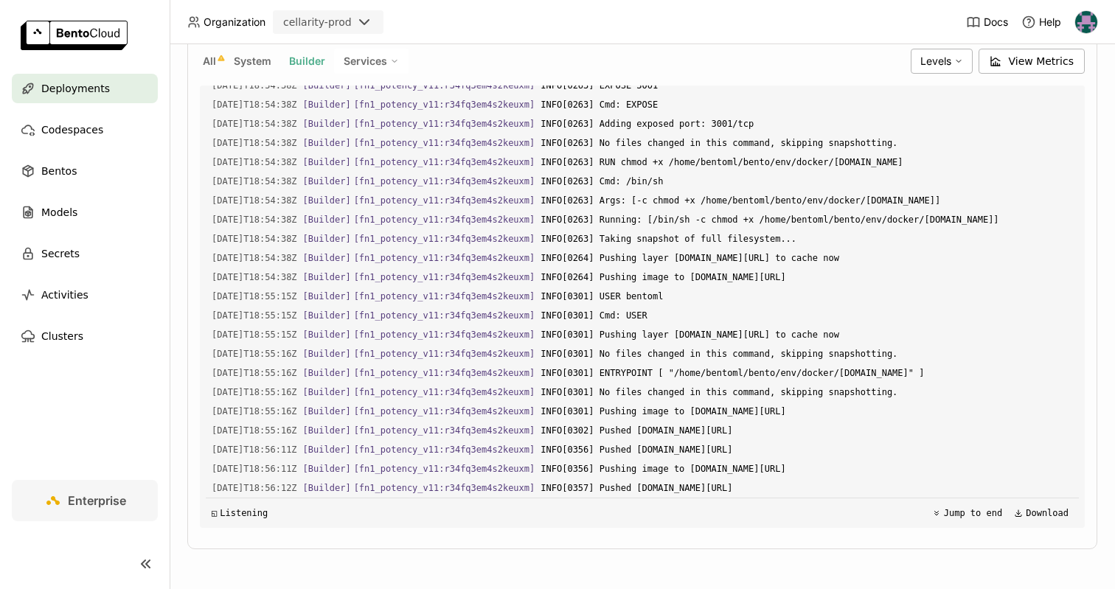
scroll to position [4933, 0]
click at [210, 58] on span "All" at bounding box center [209, 61] width 13 height 13
type input "source:all"
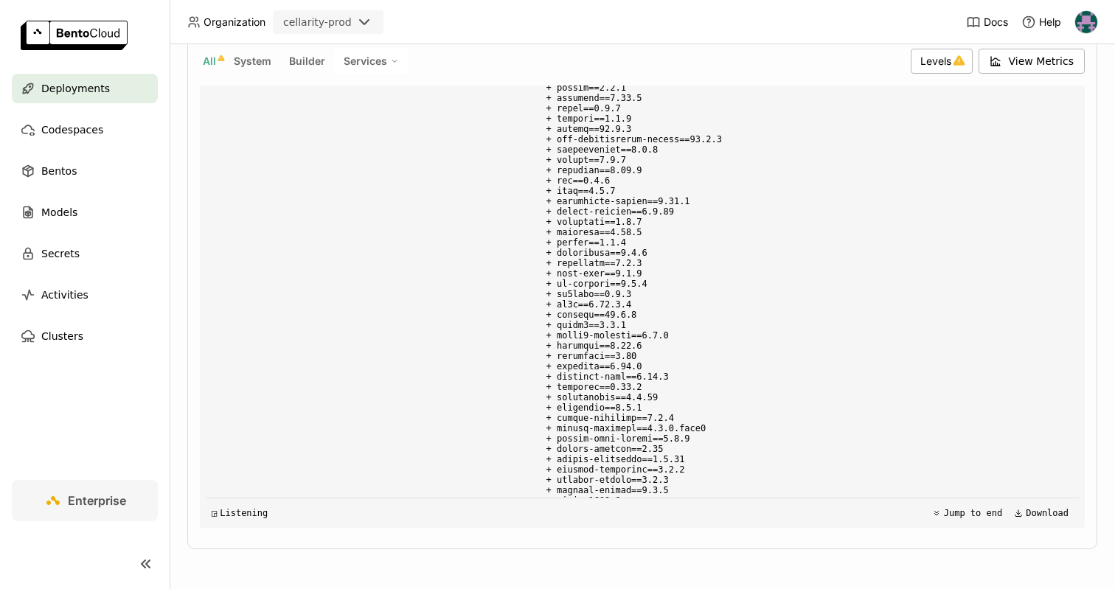
scroll to position [1895, 0]
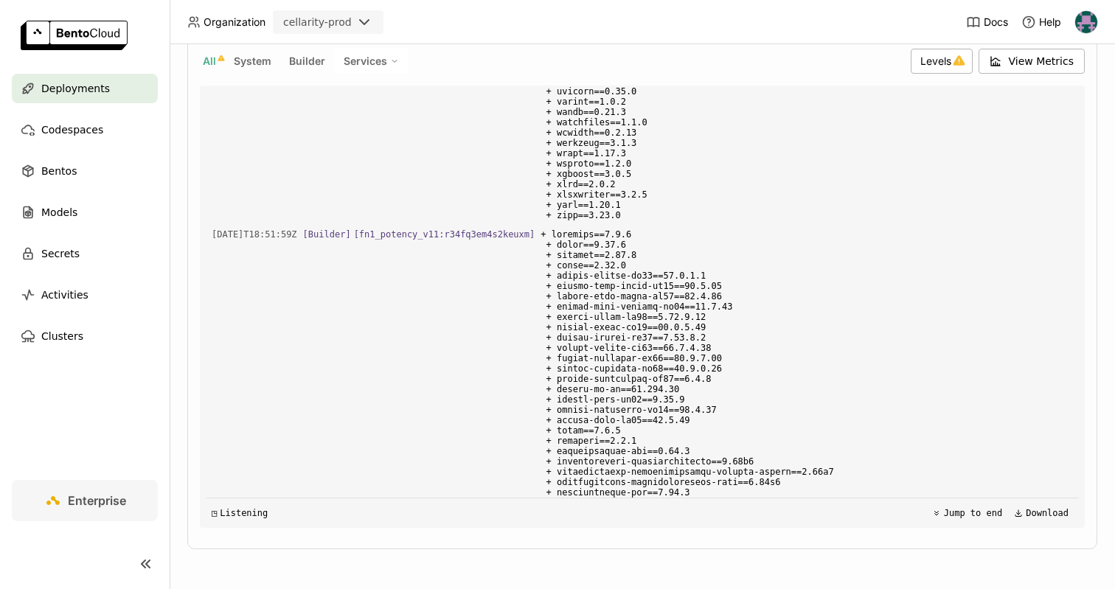
click at [149, 564] on icon at bounding box center [146, 565] width 18 height 18
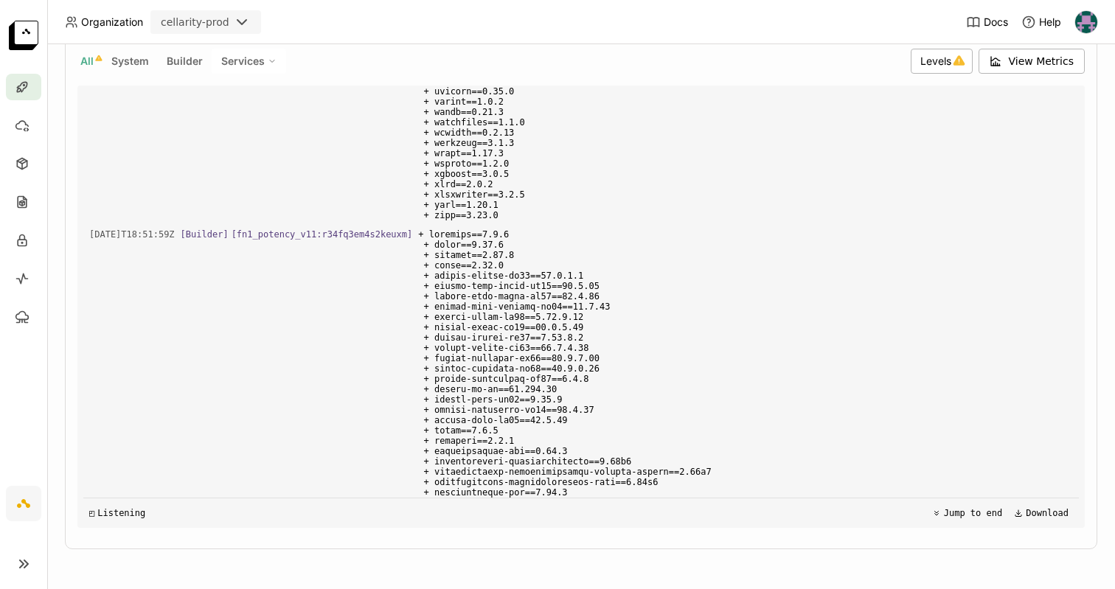
click at [21, 570] on icon at bounding box center [24, 565] width 18 height 18
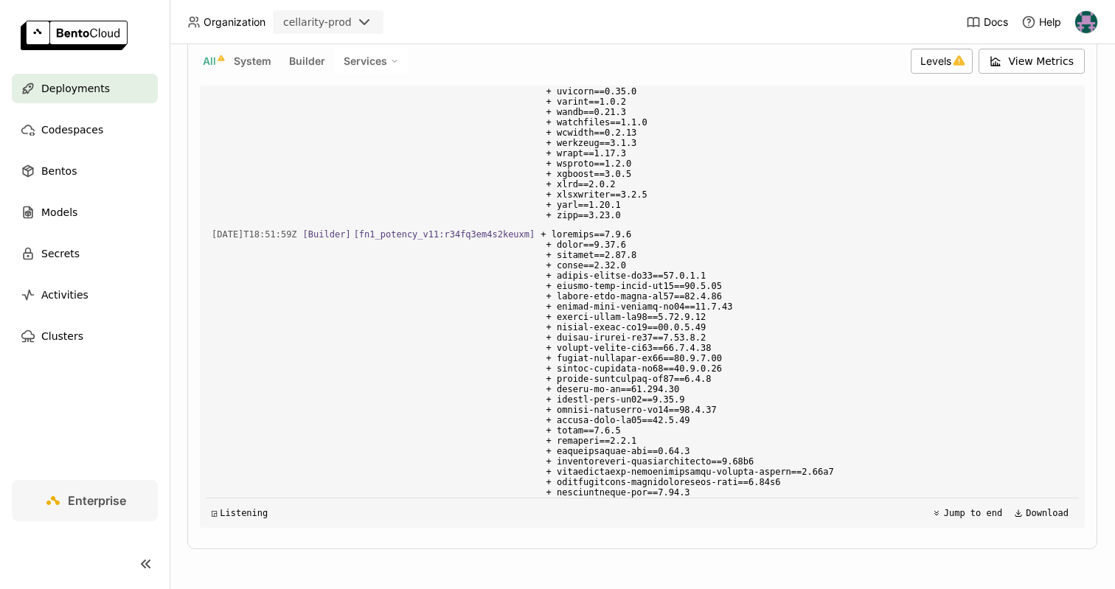
click at [72, 97] on span "Deployments" at bounding box center [75, 89] width 69 height 18
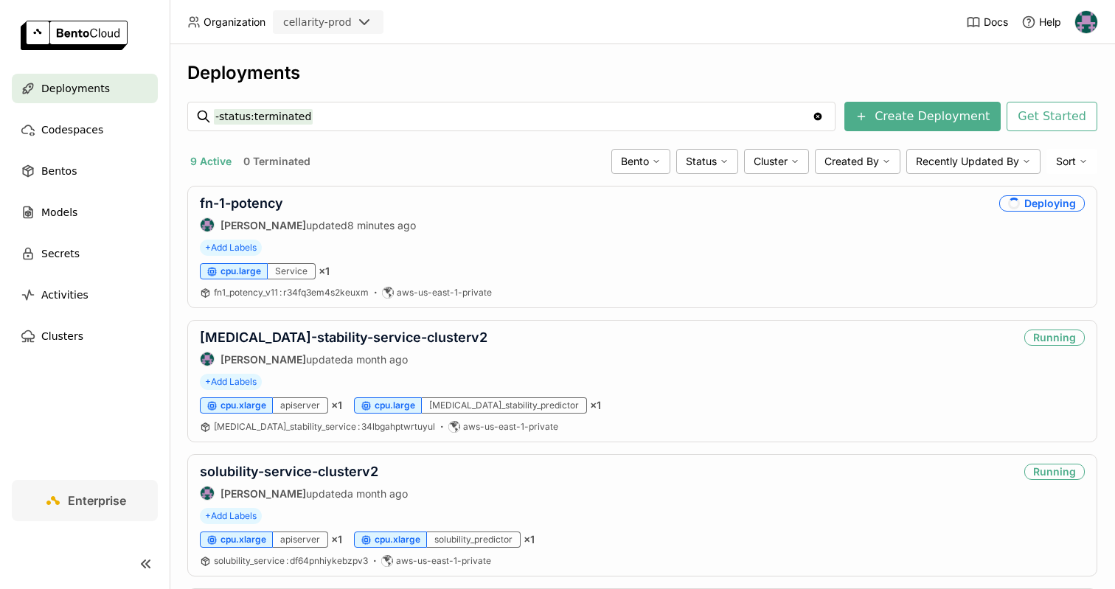
click at [147, 564] on icon at bounding box center [148, 564] width 4 height 7
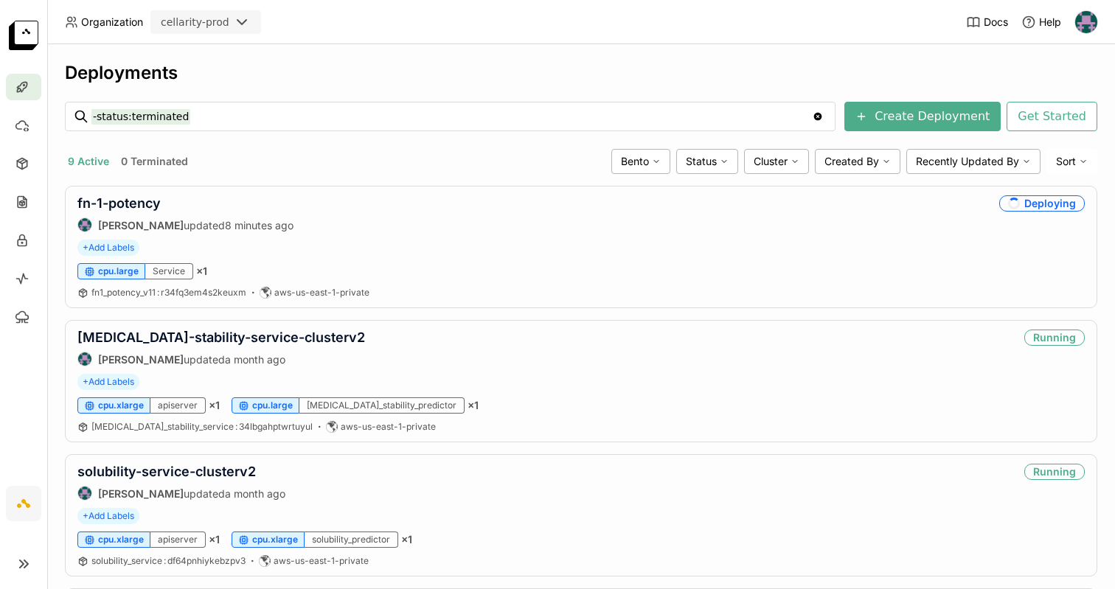
click at [31, 561] on icon at bounding box center [24, 565] width 18 height 18
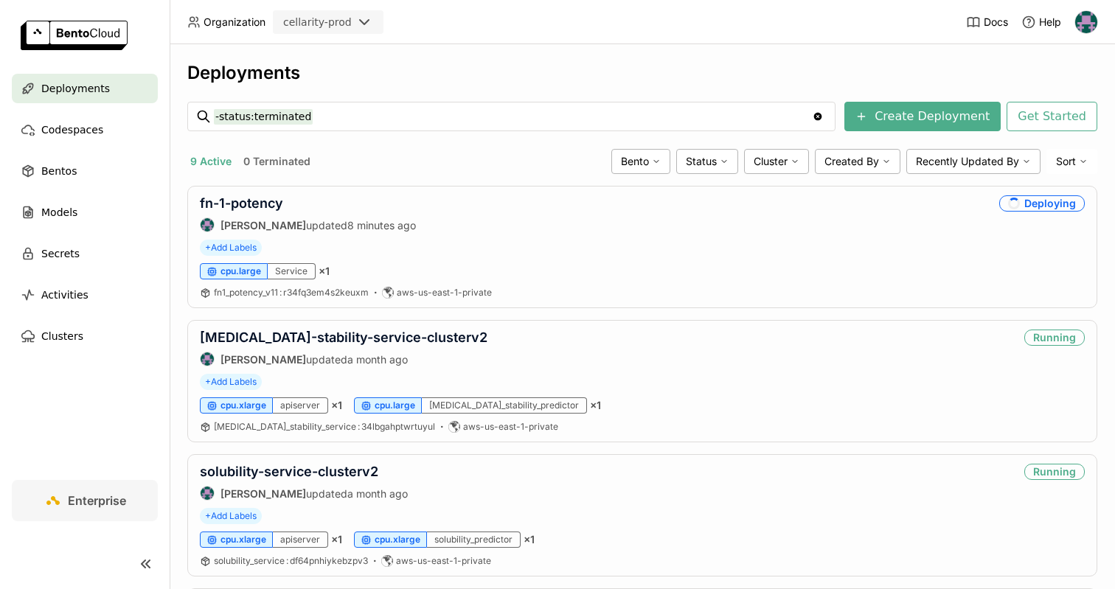
click at [150, 565] on icon at bounding box center [146, 565] width 18 height 18
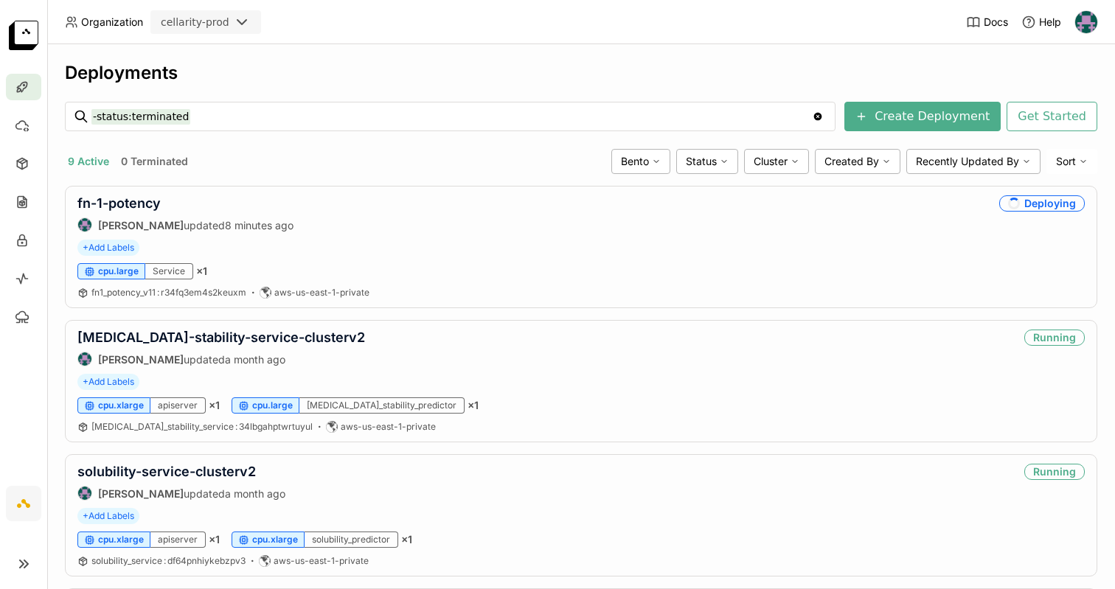
click at [27, 557] on icon at bounding box center [24, 565] width 18 height 18
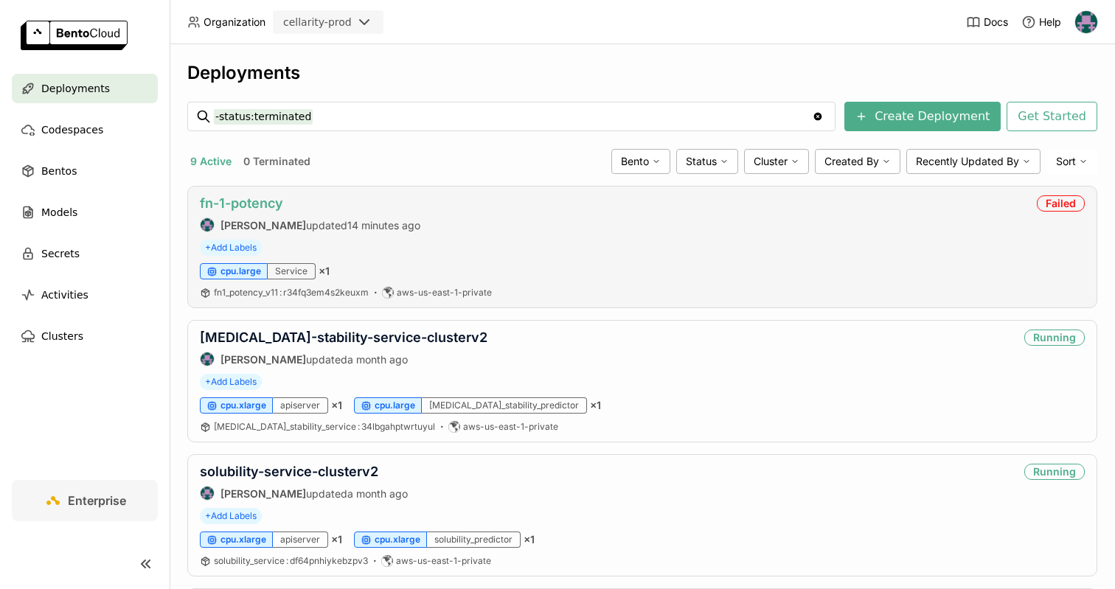
click at [264, 210] on link "fn-1-potency" at bounding box center [241, 202] width 83 height 15
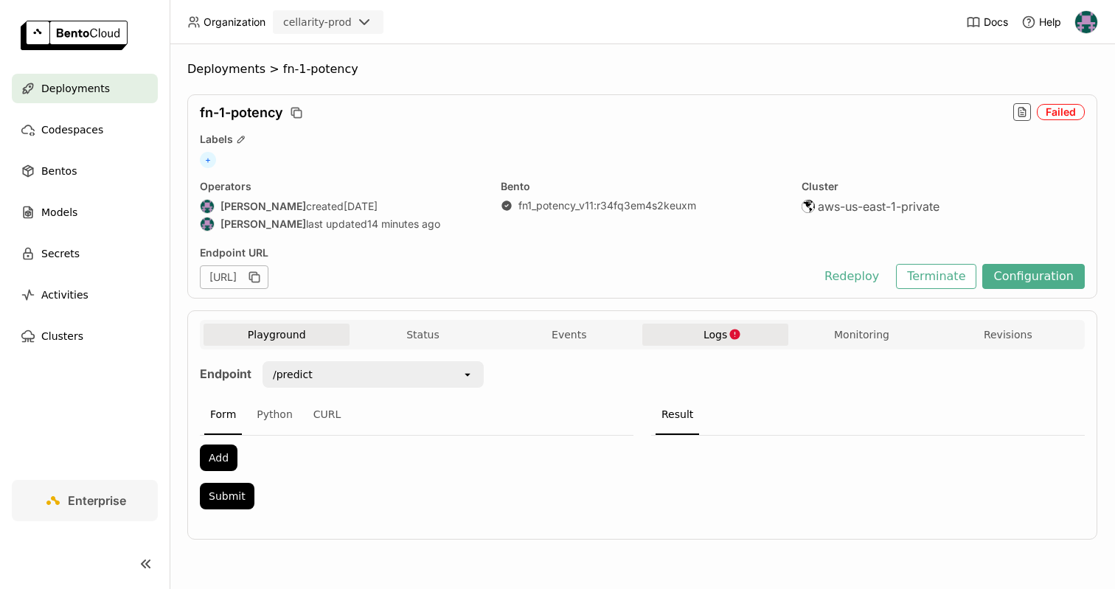
click at [719, 328] on span "Logs" at bounding box center [716, 334] width 24 height 13
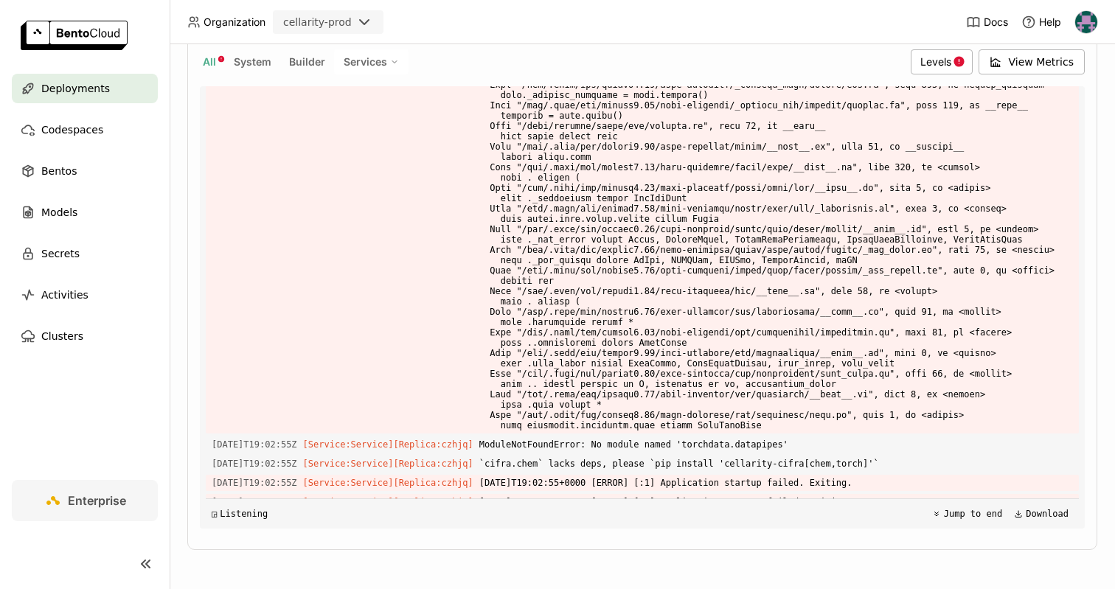
scroll to position [350, 0]
click at [70, 92] on span "Deployments" at bounding box center [75, 89] width 69 height 18
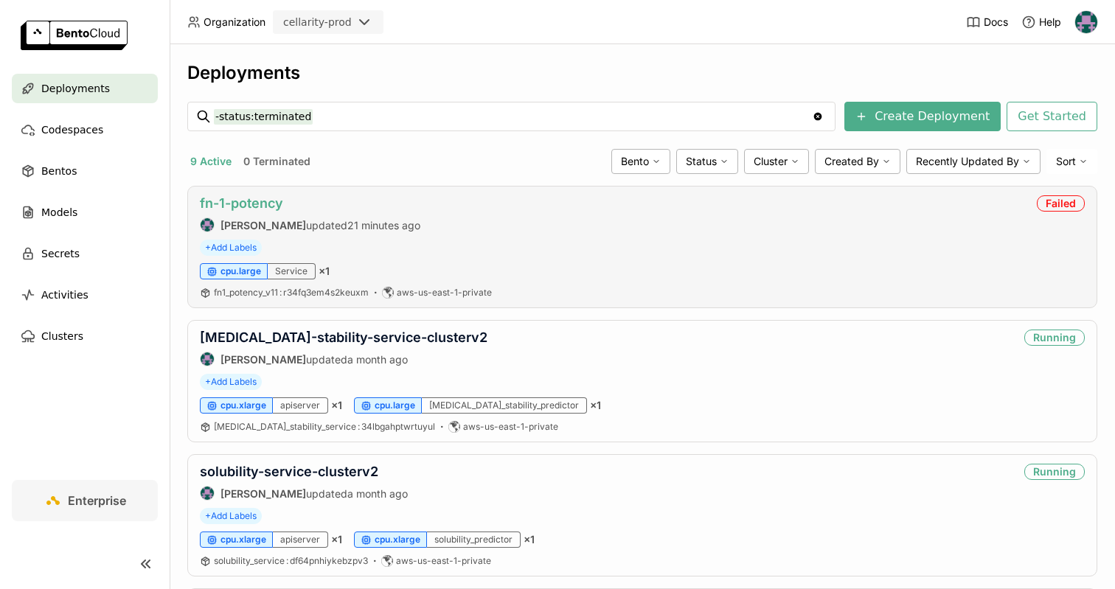
click at [242, 210] on link "fn-1-potency" at bounding box center [241, 202] width 83 height 15
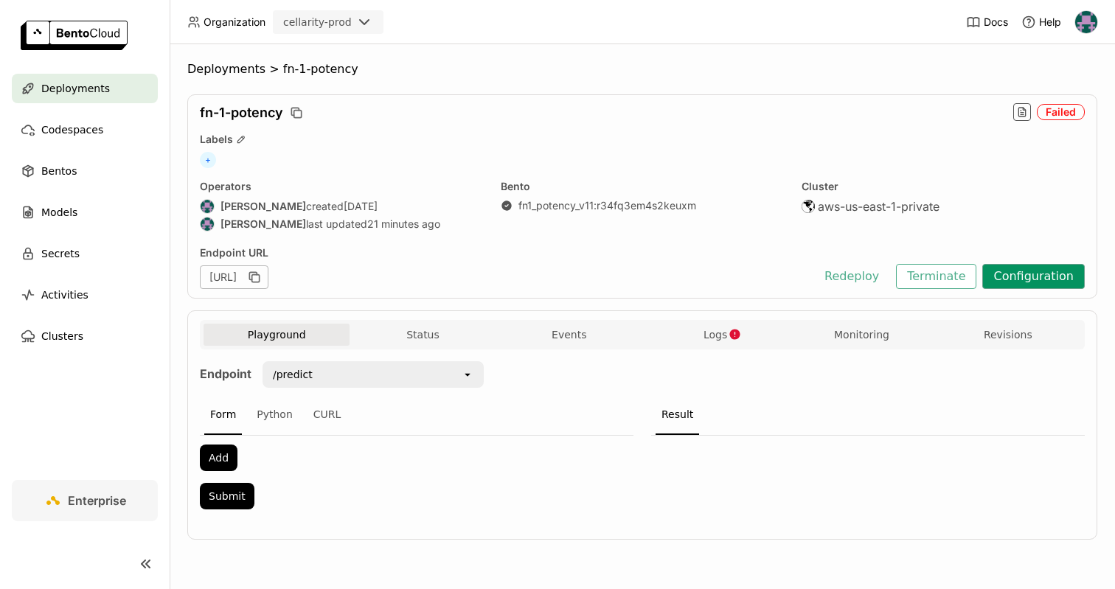
click at [1009, 277] on button "Configuration" at bounding box center [1034, 276] width 103 height 25
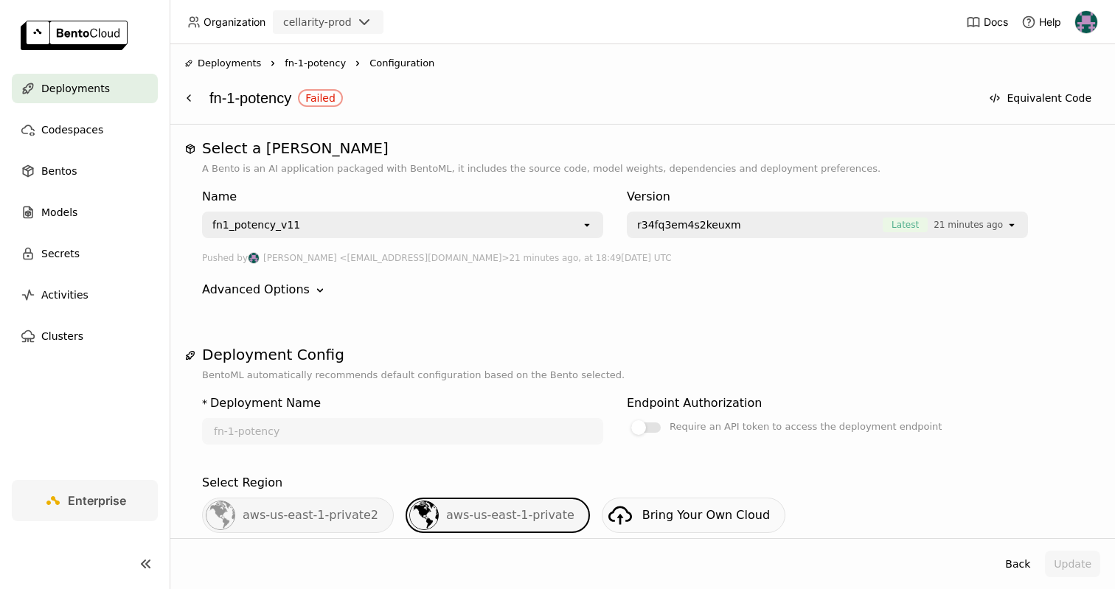
click at [480, 223] on div "fn1_potency_v11" at bounding box center [393, 225] width 378 height 24
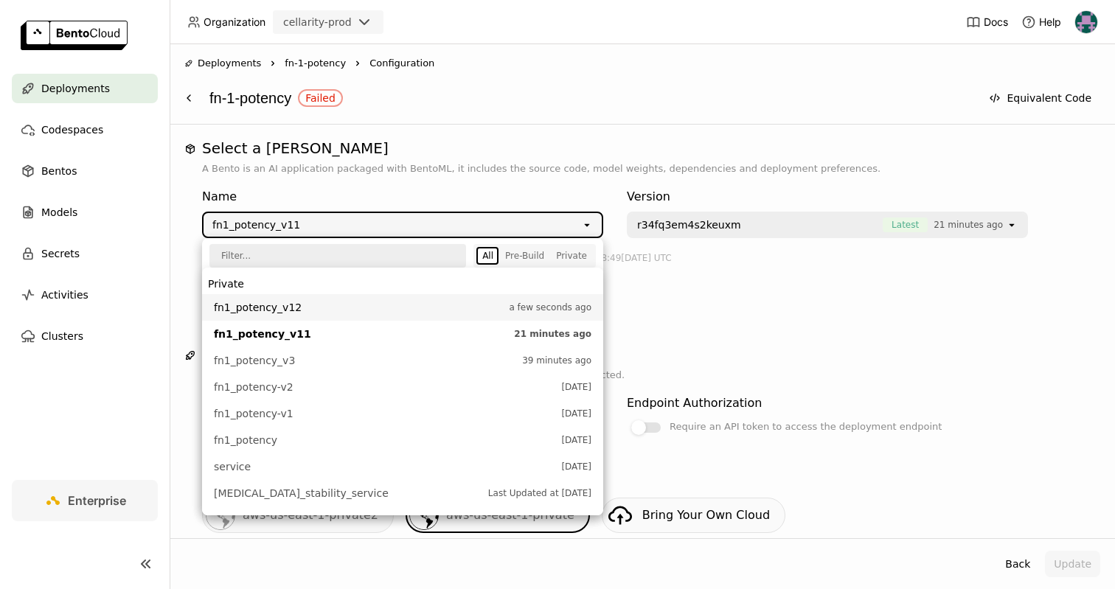
click at [384, 305] on span "fn1_potency_v12" at bounding box center [358, 307] width 288 height 15
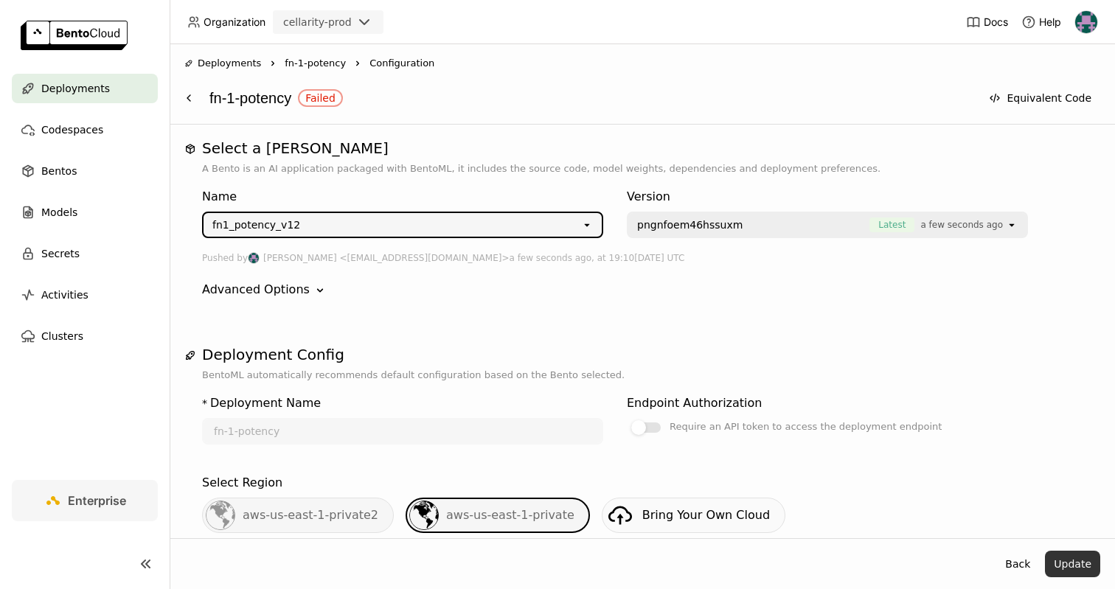
click at [1076, 576] on button "Update" at bounding box center [1072, 564] width 55 height 27
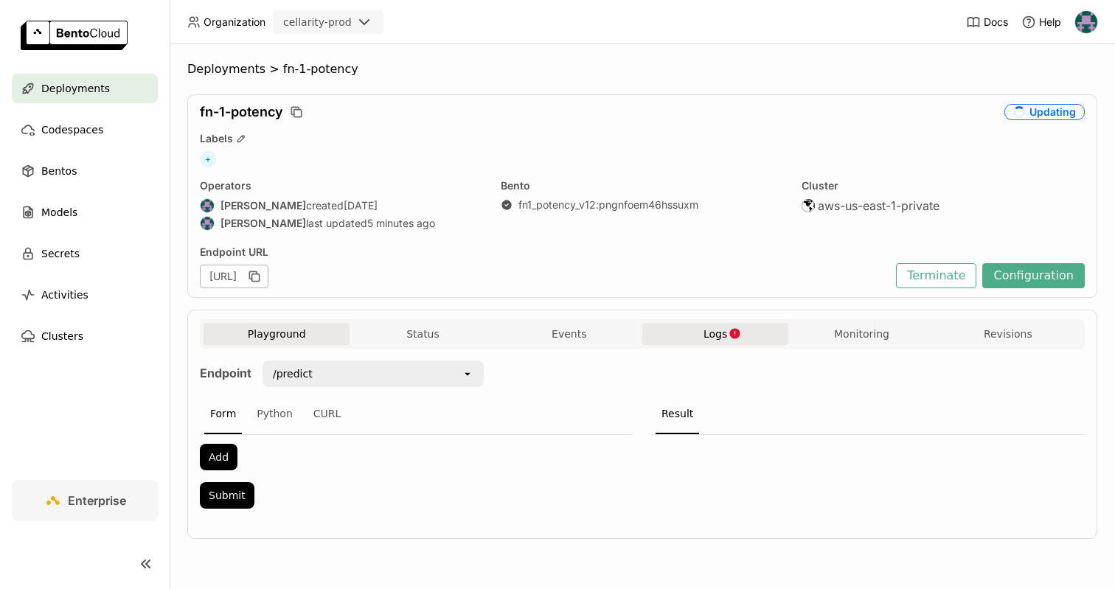
click at [700, 327] on button "Logs" at bounding box center [716, 334] width 146 height 22
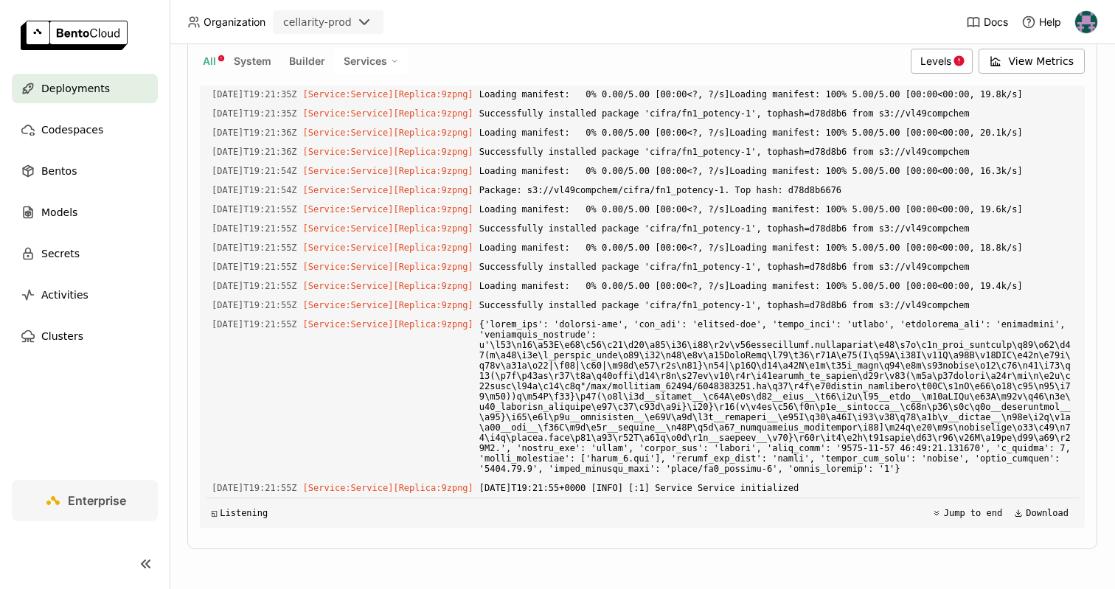
scroll to position [8567, 0]
click at [108, 83] on div "Deployments" at bounding box center [85, 89] width 146 height 30
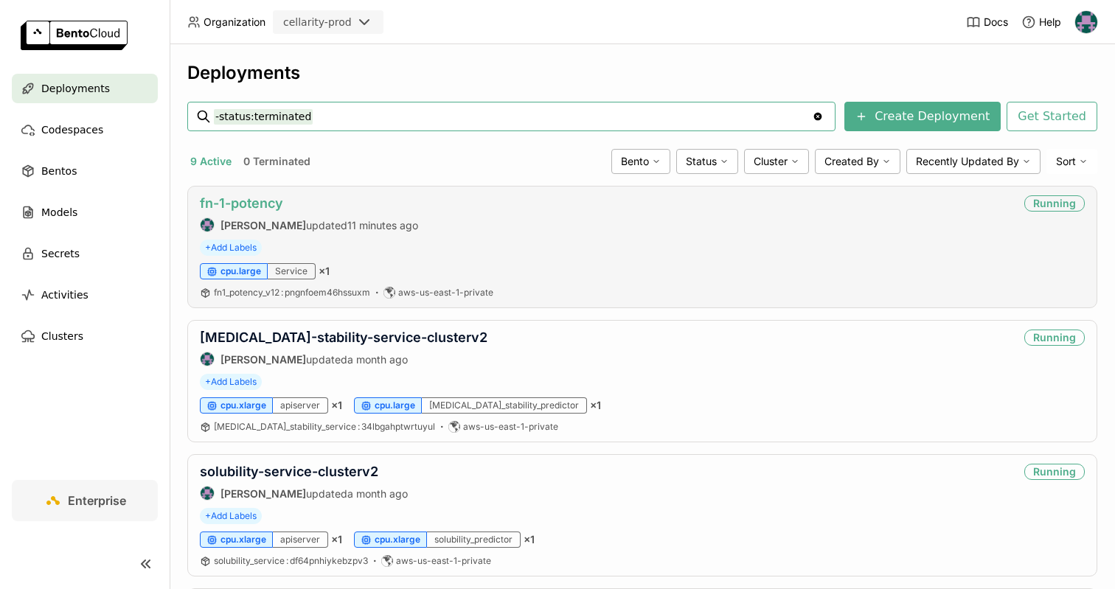
click at [257, 198] on link "fn-1-potency" at bounding box center [241, 202] width 83 height 15
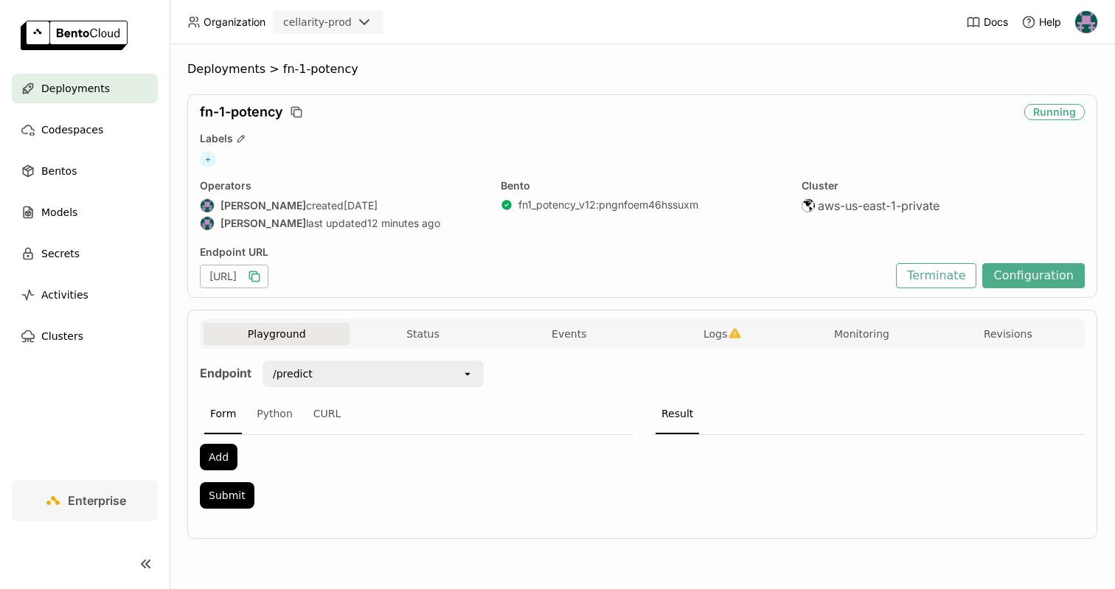
click at [262, 280] on icon "button" at bounding box center [254, 276] width 15 height 15
click at [97, 83] on span "Deployments" at bounding box center [75, 89] width 69 height 18
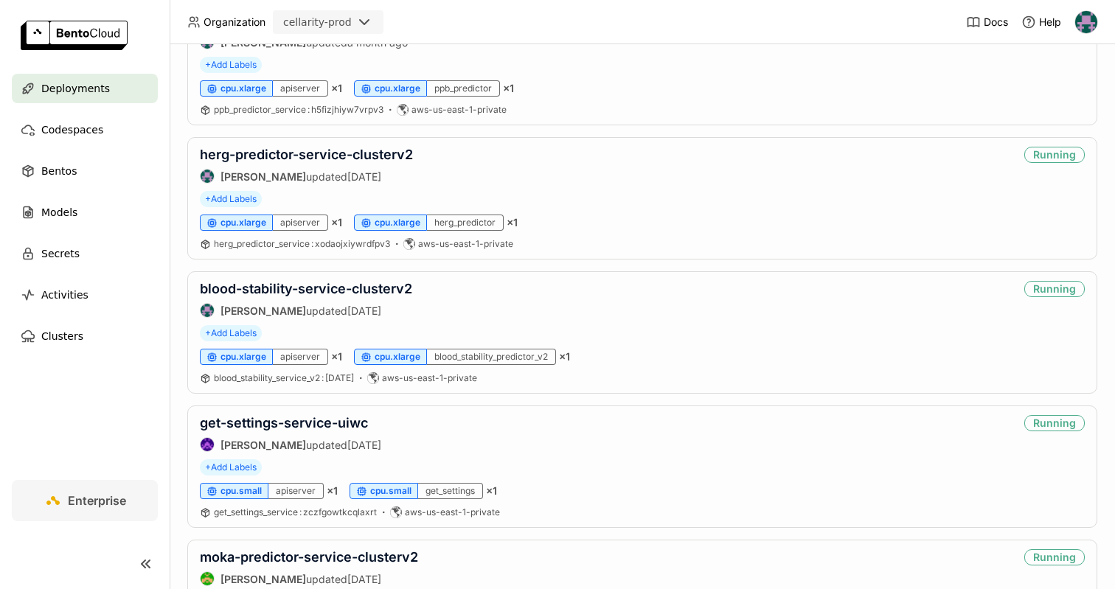
scroll to position [833, 0]
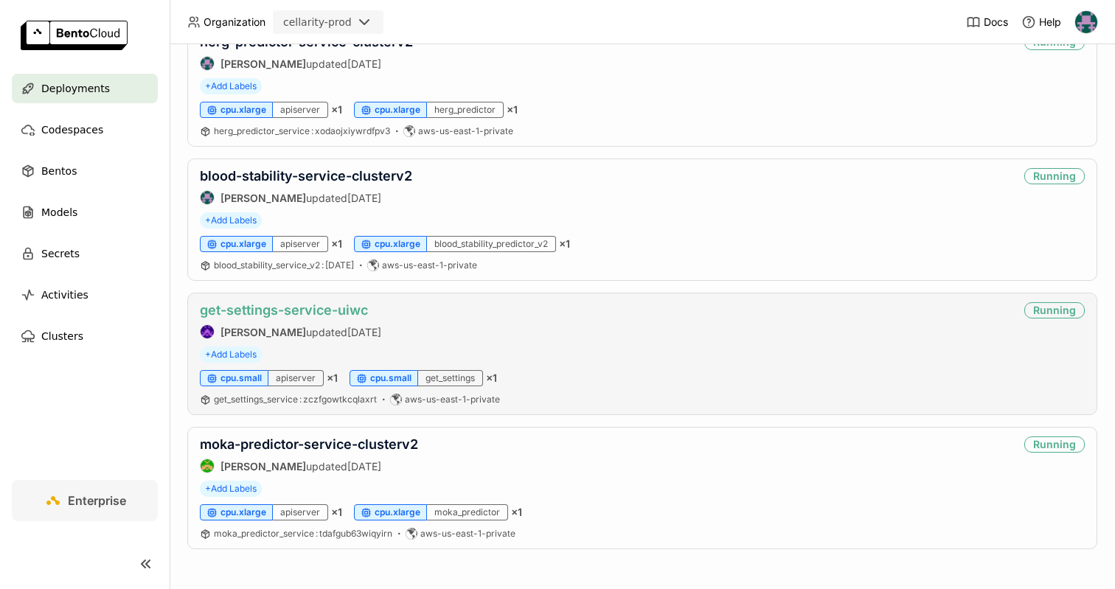
click at [297, 316] on link "get-settings-service-uiwc" at bounding box center [284, 309] width 168 height 15
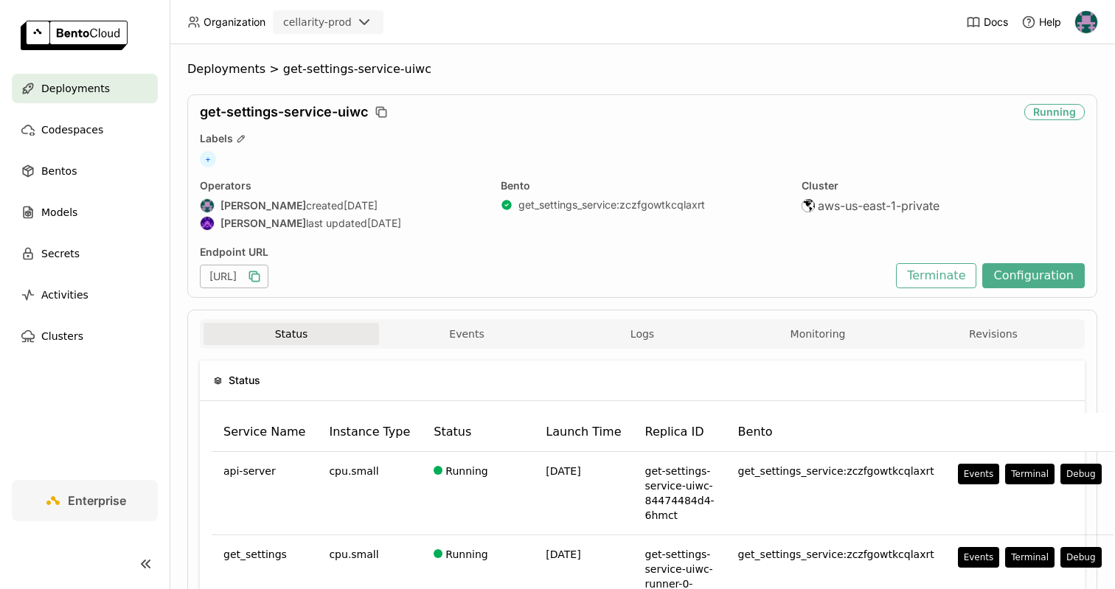
click at [262, 272] on icon "button" at bounding box center [254, 276] width 15 height 15
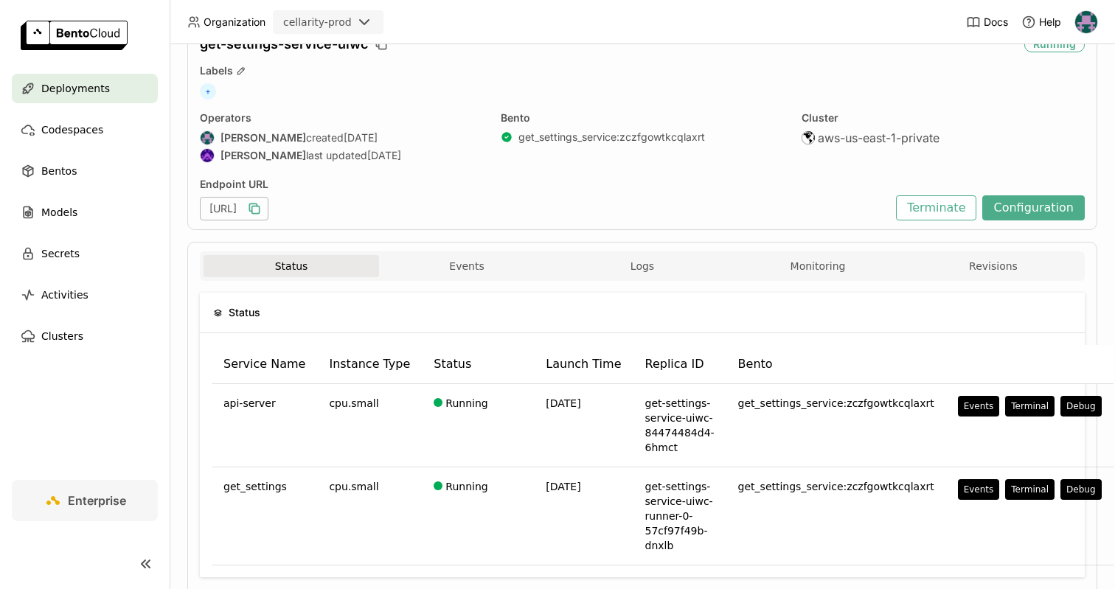
scroll to position [67, 0]
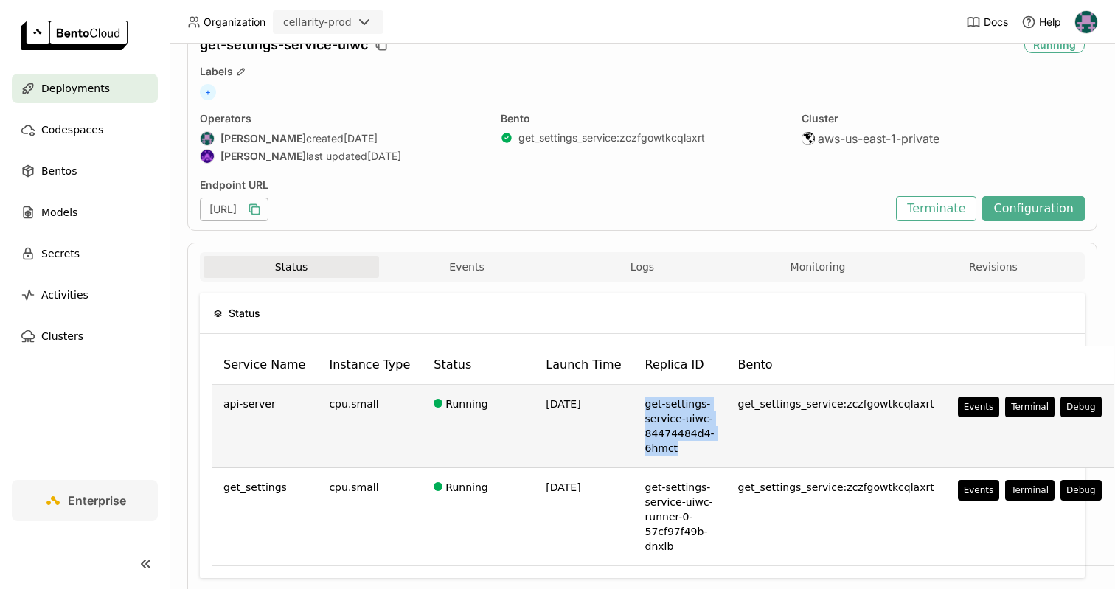
drag, startPoint x: 623, startPoint y: 404, endPoint x: 676, endPoint y: 443, distance: 66.0
click at [676, 443] on td "get-settings-service-uiwc-84474484d4-6hmct" at bounding box center [680, 426] width 93 height 83
copy td "get-settings-service-uiwc-84474484d4-6hmct"
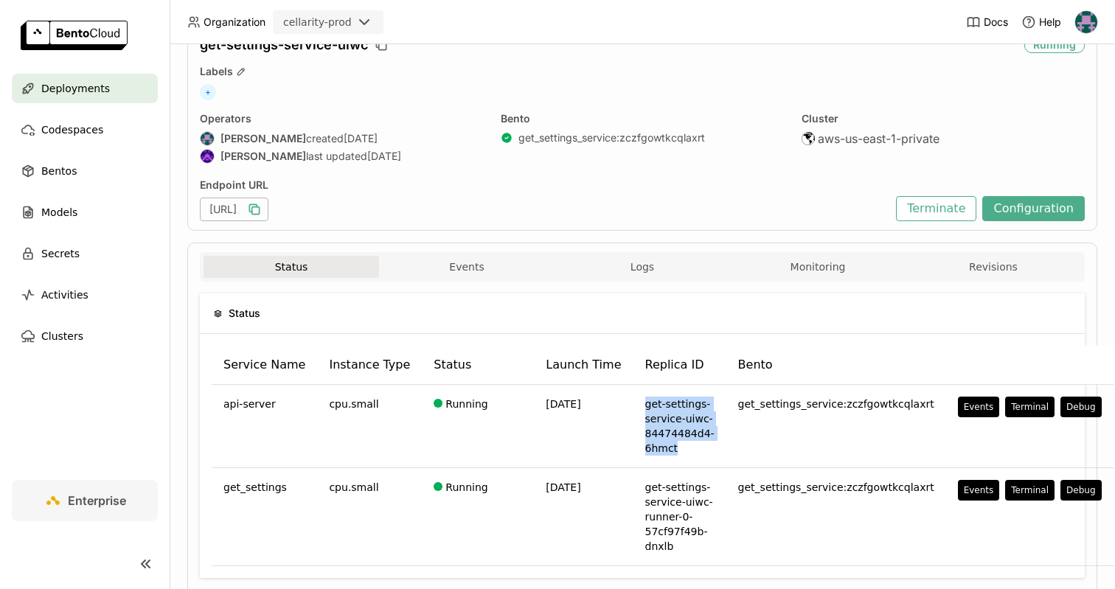
click at [298, 268] on button "Status" at bounding box center [292, 267] width 176 height 22
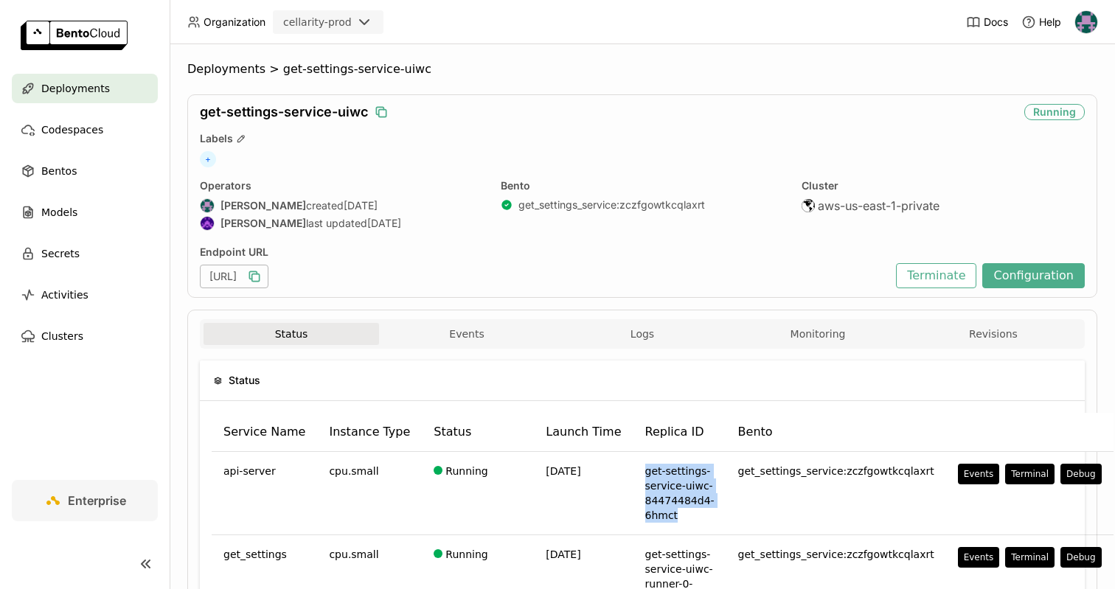
click at [381, 111] on icon "button" at bounding box center [381, 112] width 15 height 15
click at [91, 93] on span "Deployments" at bounding box center [75, 89] width 69 height 18
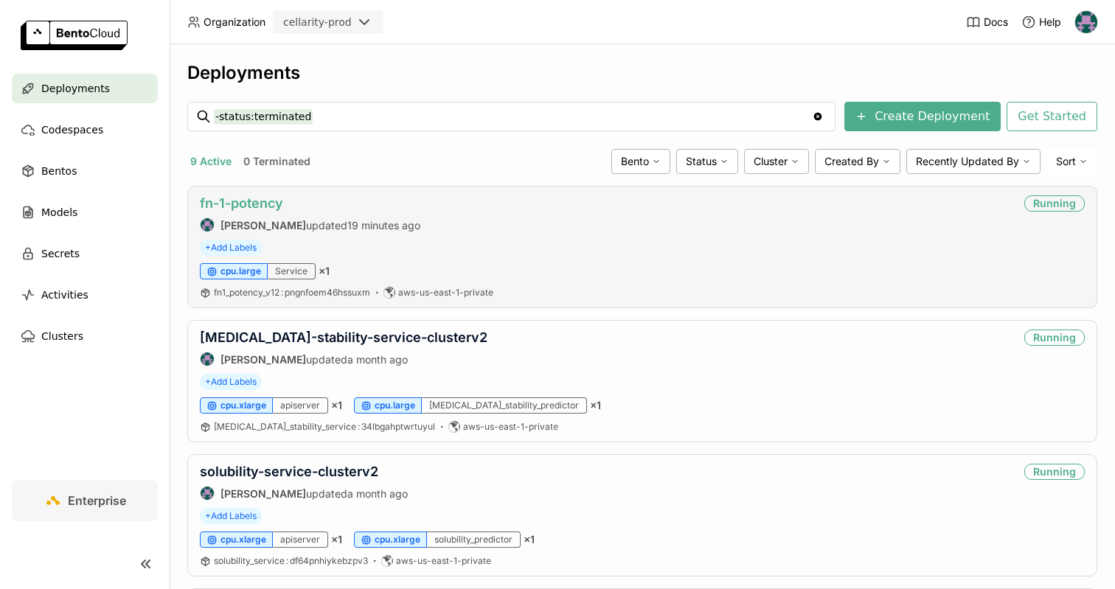
click at [263, 210] on link "fn-1-potency" at bounding box center [241, 202] width 83 height 15
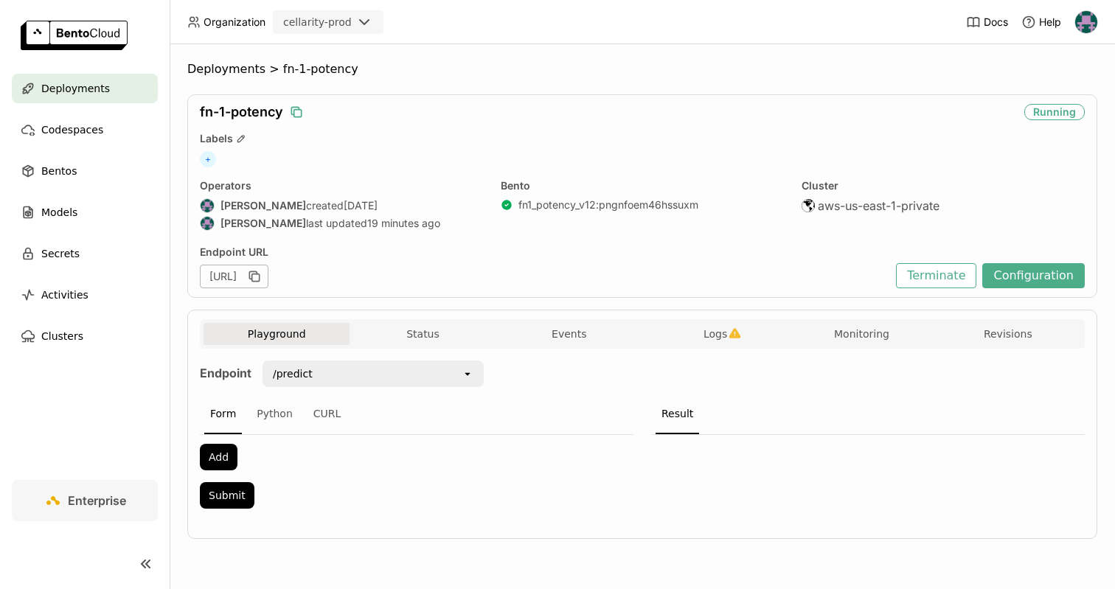
click at [295, 112] on icon "button" at bounding box center [296, 112] width 15 height 15
click at [262, 274] on icon "button" at bounding box center [254, 276] width 15 height 15
click at [229, 67] on span "Deployments" at bounding box center [226, 69] width 78 height 15
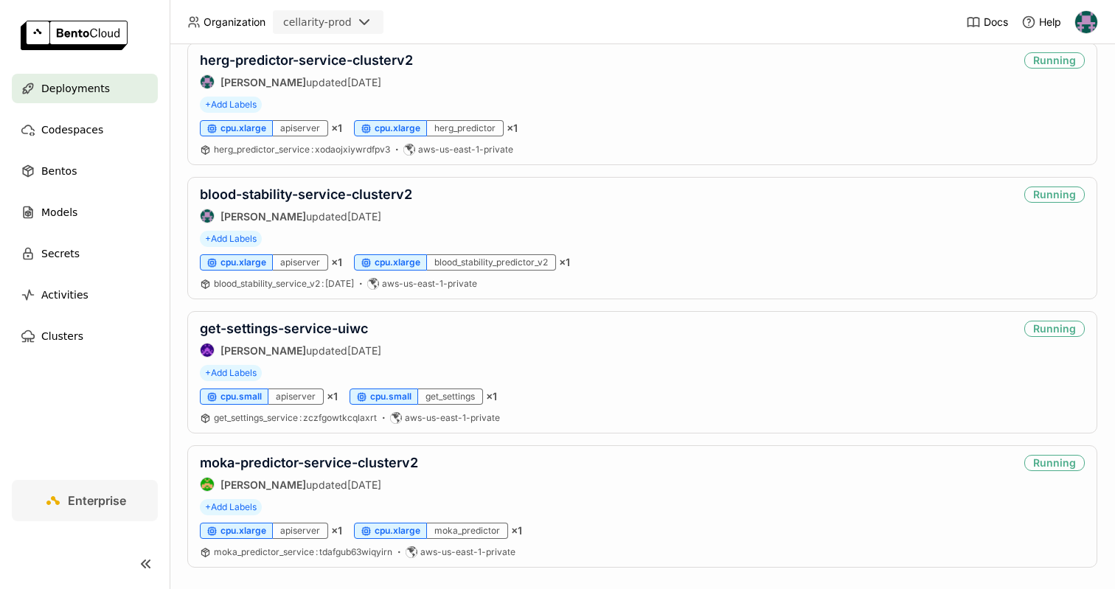
scroll to position [833, 0]
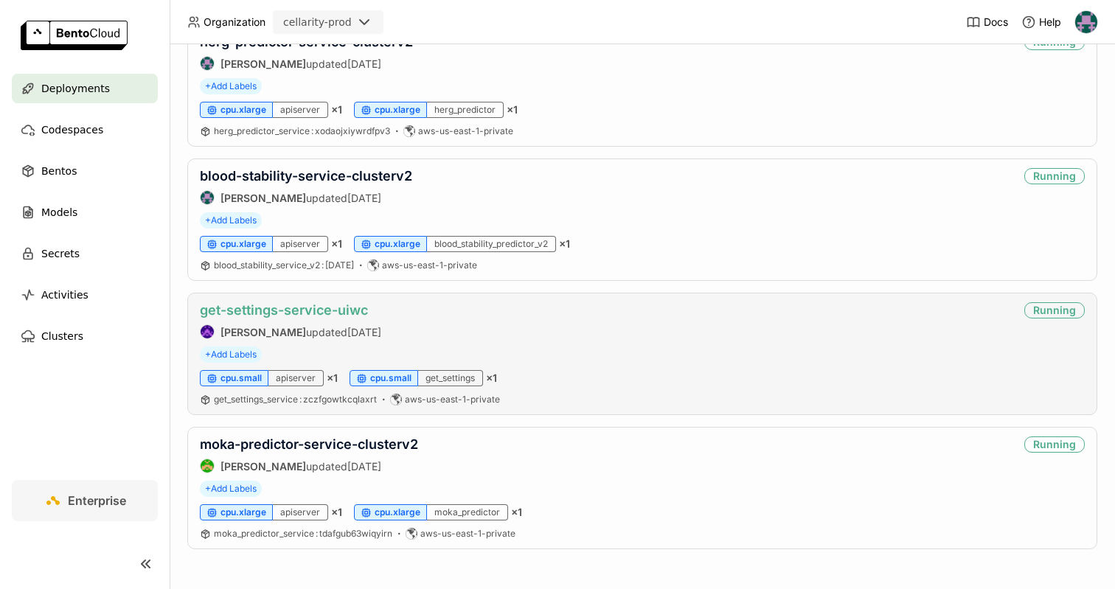
click at [286, 306] on link "get-settings-service-uiwc" at bounding box center [284, 309] width 168 height 15
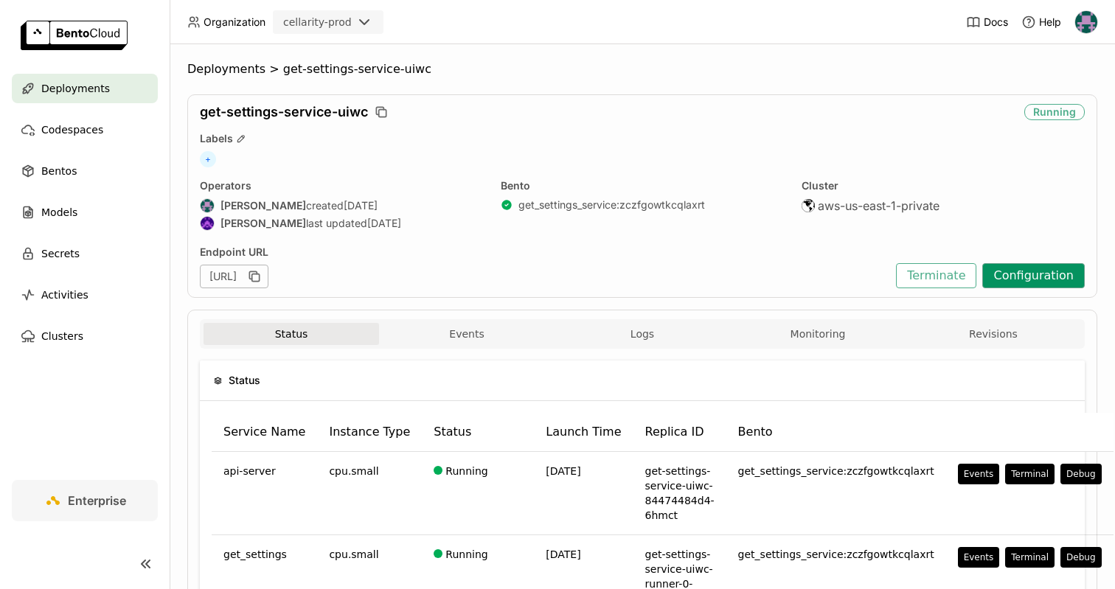
click at [1007, 271] on button "Configuration" at bounding box center [1034, 275] width 103 height 25
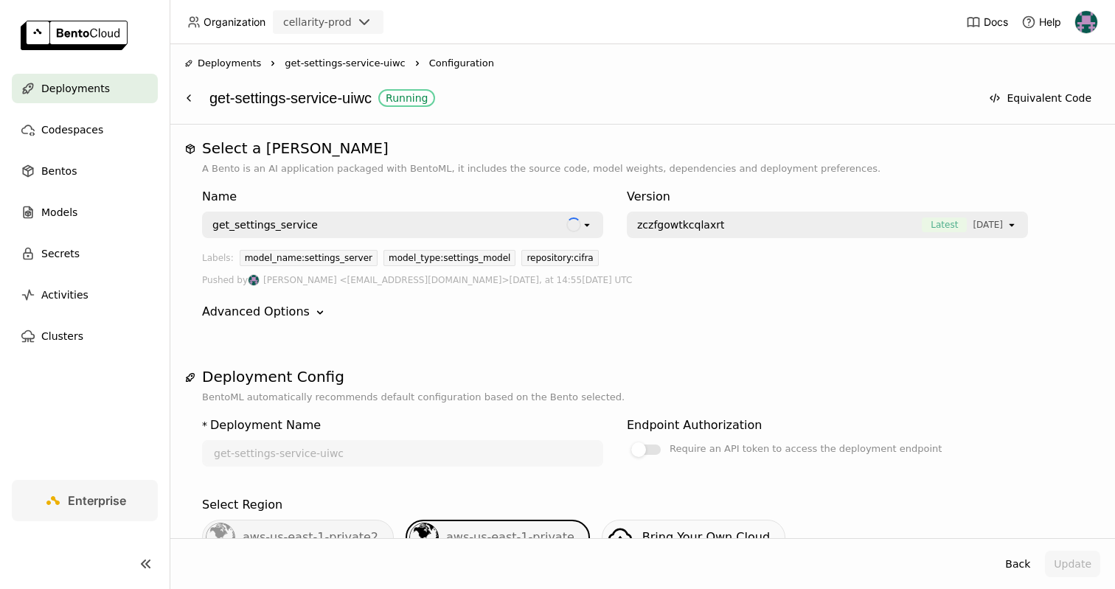
click at [699, 229] on span "zczfgowtkcqlaxrt" at bounding box center [680, 225] width 87 height 15
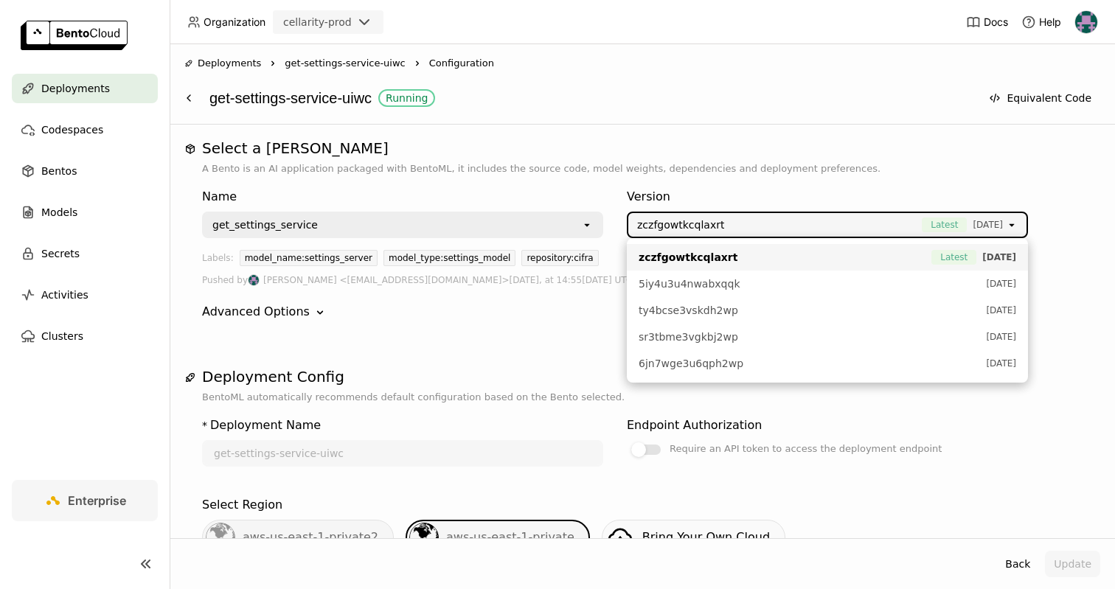
click at [525, 229] on div "get_settings_service" at bounding box center [393, 225] width 378 height 24
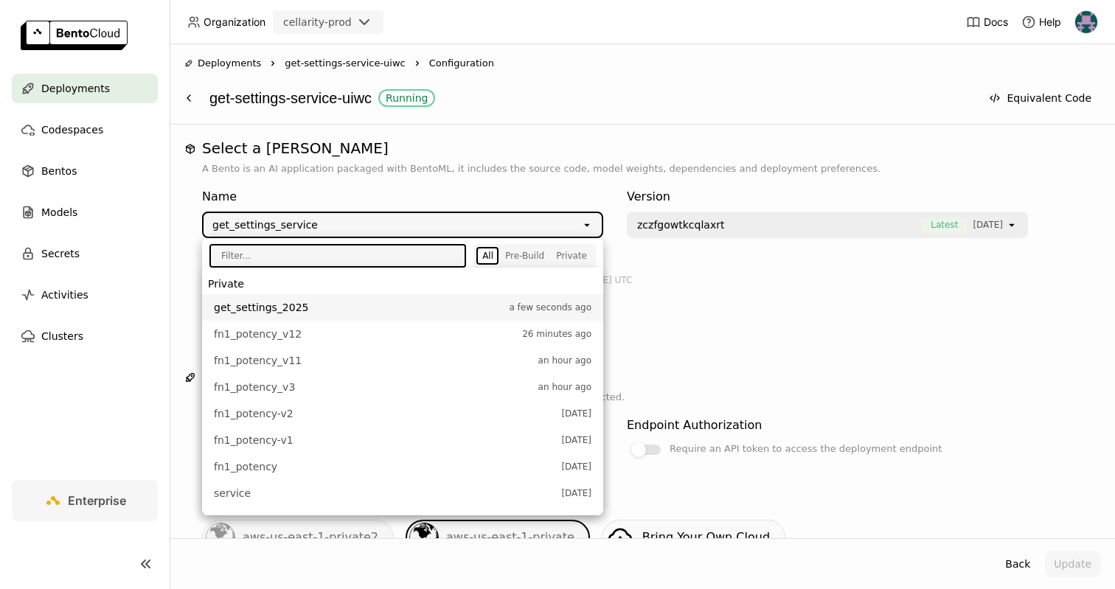
click at [412, 297] on li "get_settings_2025 a few seconds ago" at bounding box center [402, 307] width 401 height 27
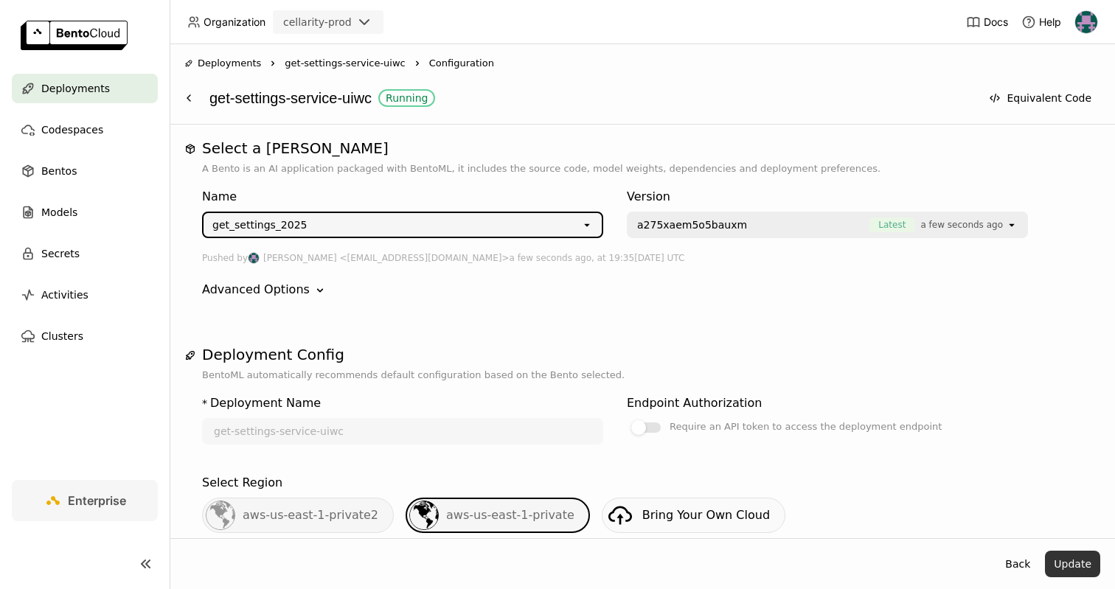
click at [1076, 563] on button "Update" at bounding box center [1072, 564] width 55 height 27
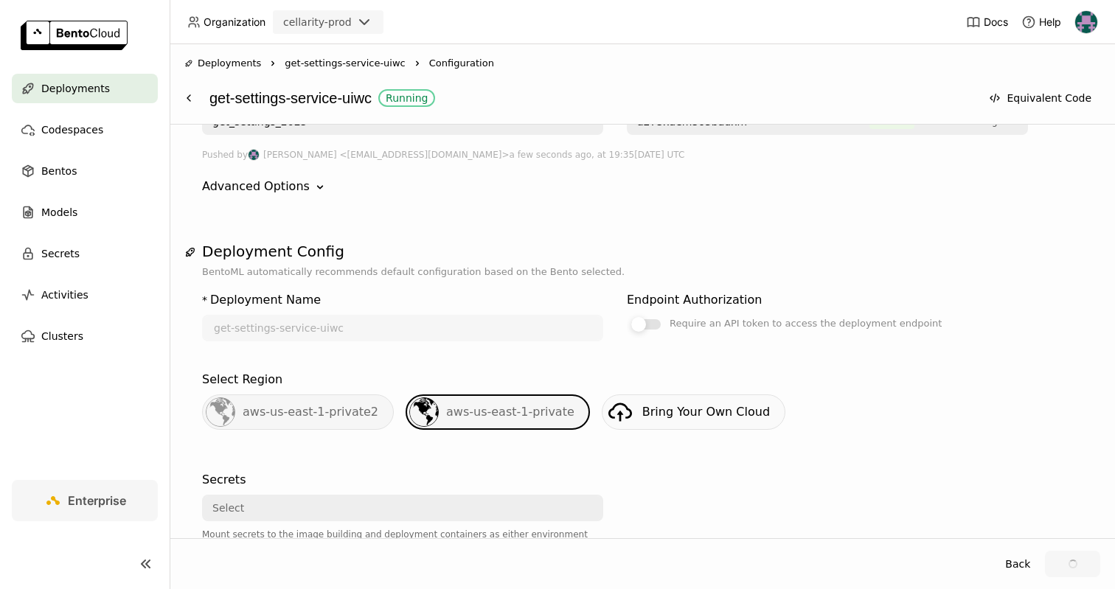
scroll to position [224, 0]
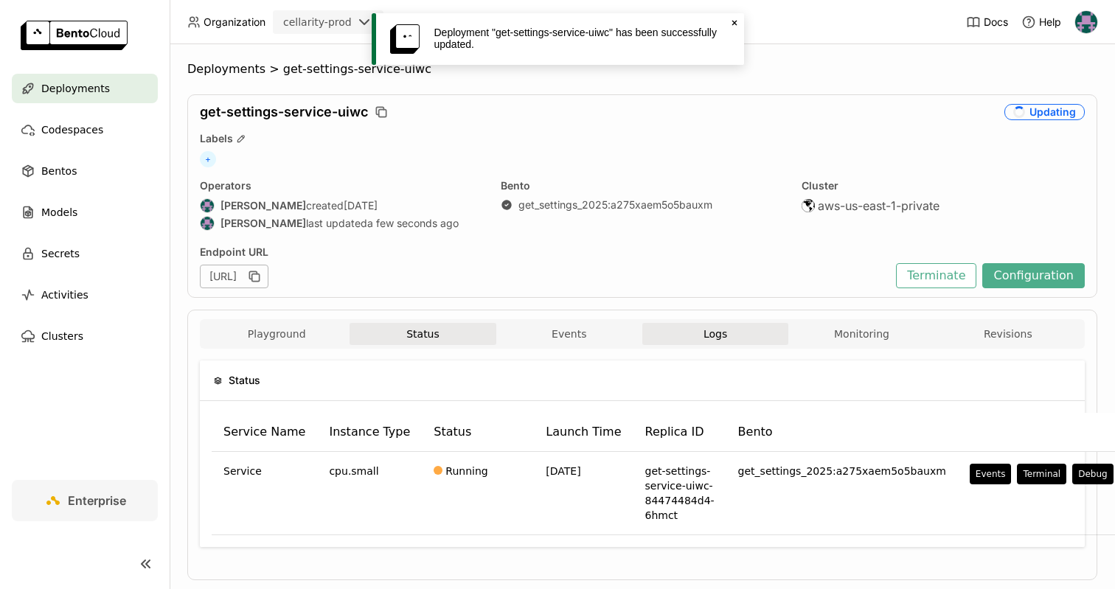
click at [699, 336] on button "Logs" at bounding box center [716, 334] width 146 height 22
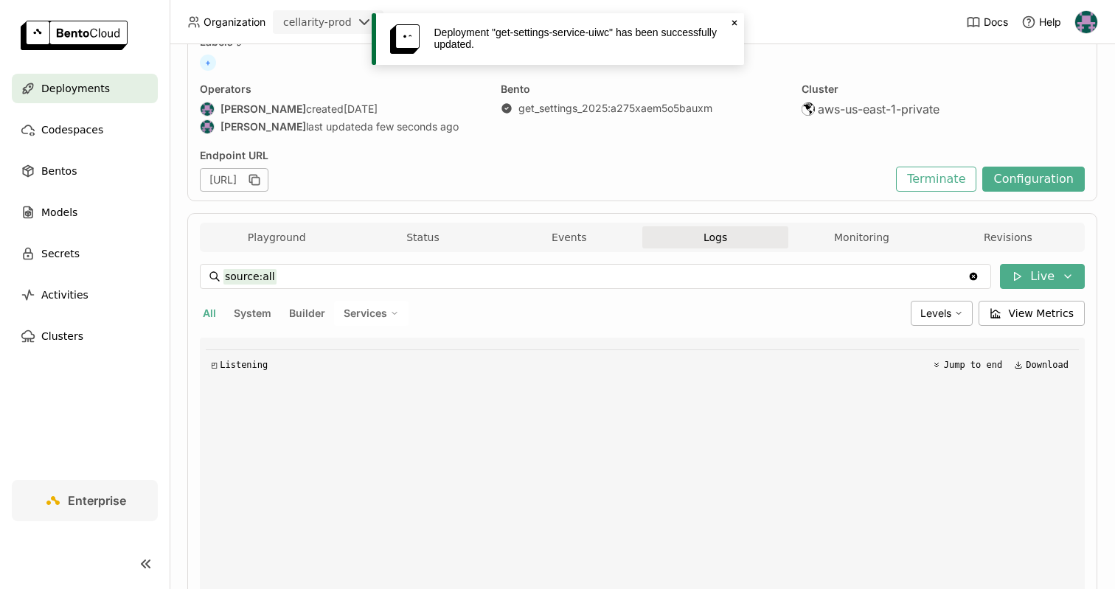
scroll to position [176, 0]
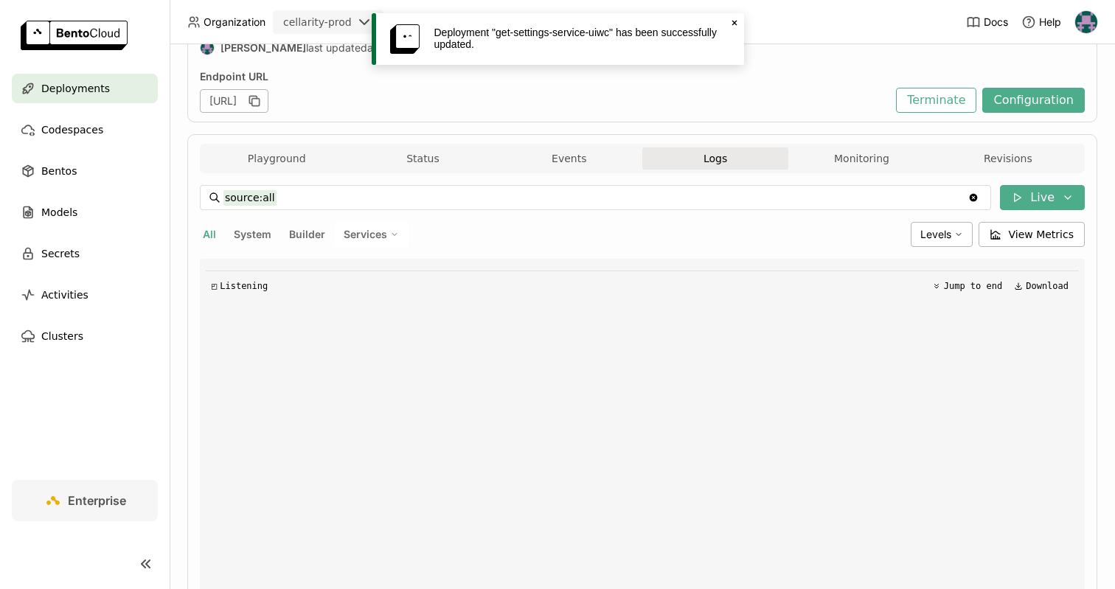
click at [762, 224] on div "All System Builder Services" at bounding box center [552, 234] width 705 height 25
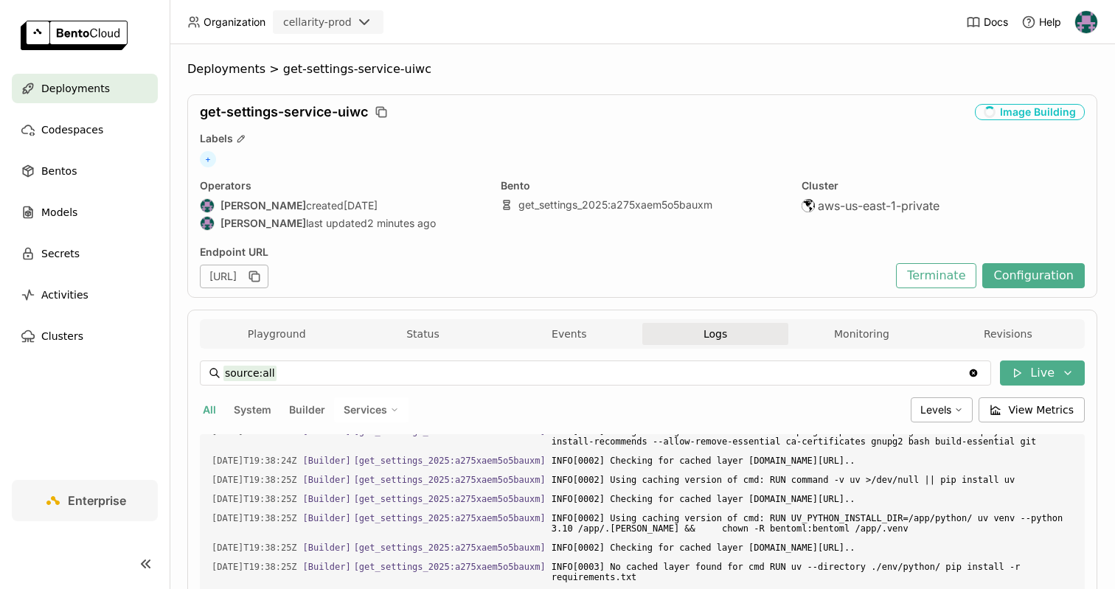
scroll to position [1174, 0]
click at [716, 330] on span "Logs" at bounding box center [716, 334] width 24 height 13
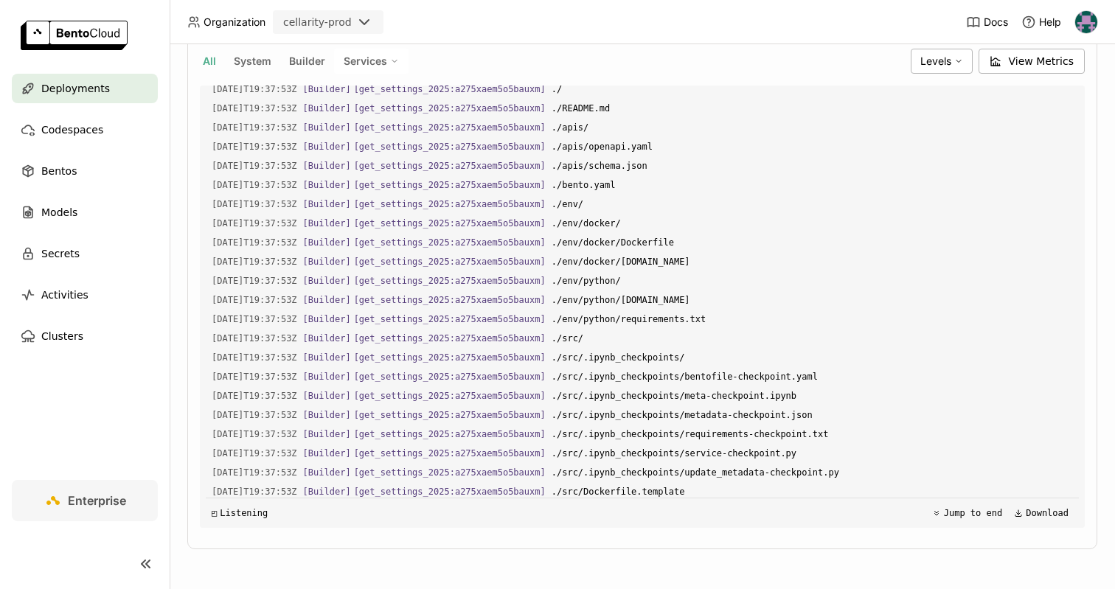
scroll to position [0, 0]
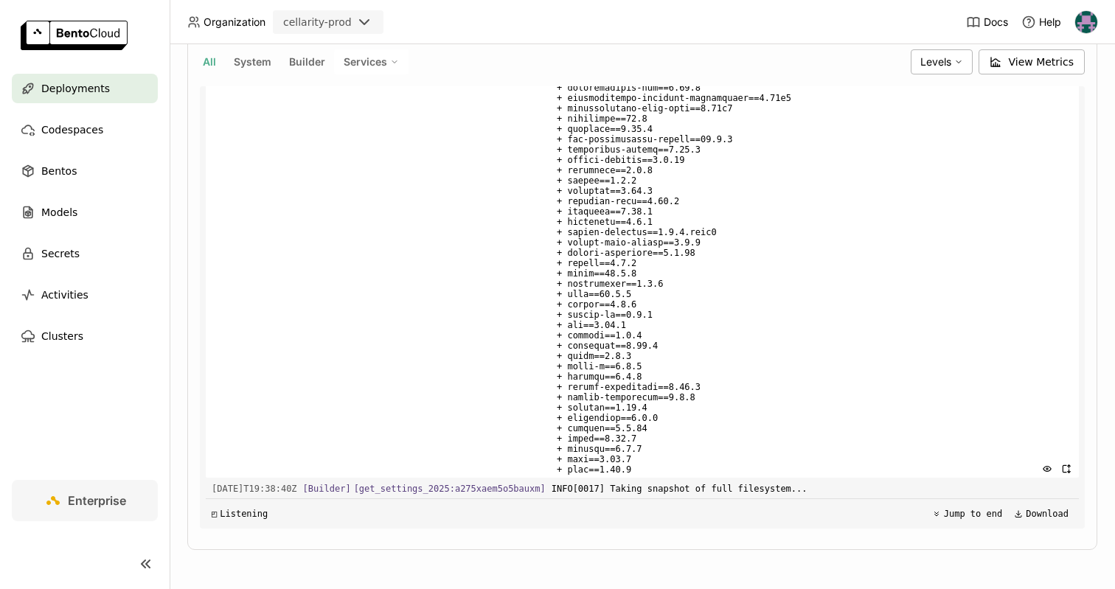
scroll to position [349, 0]
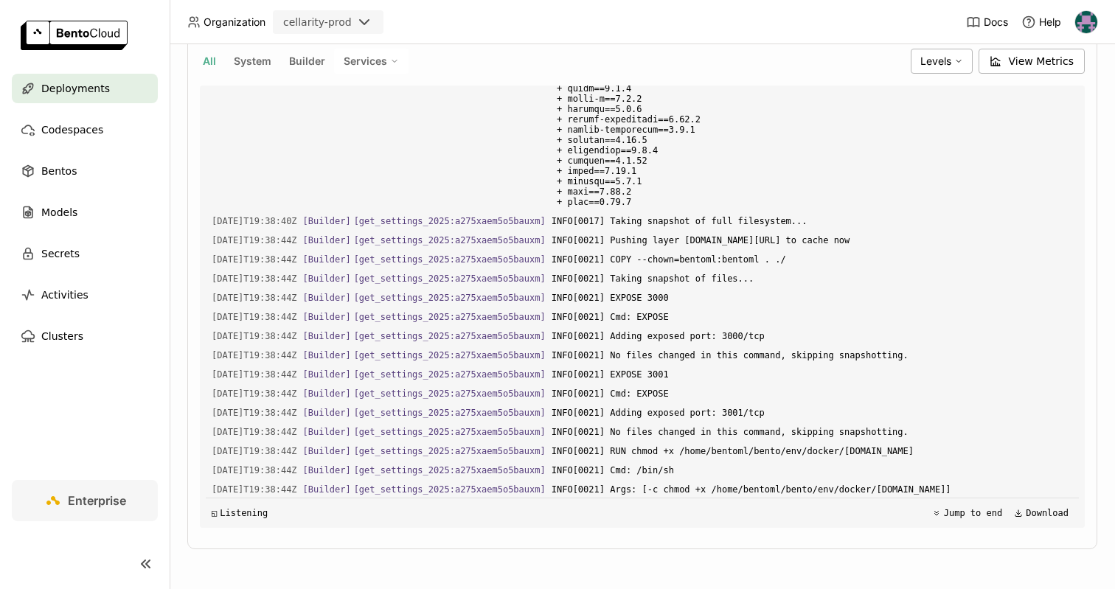
scroll to position [2516, 0]
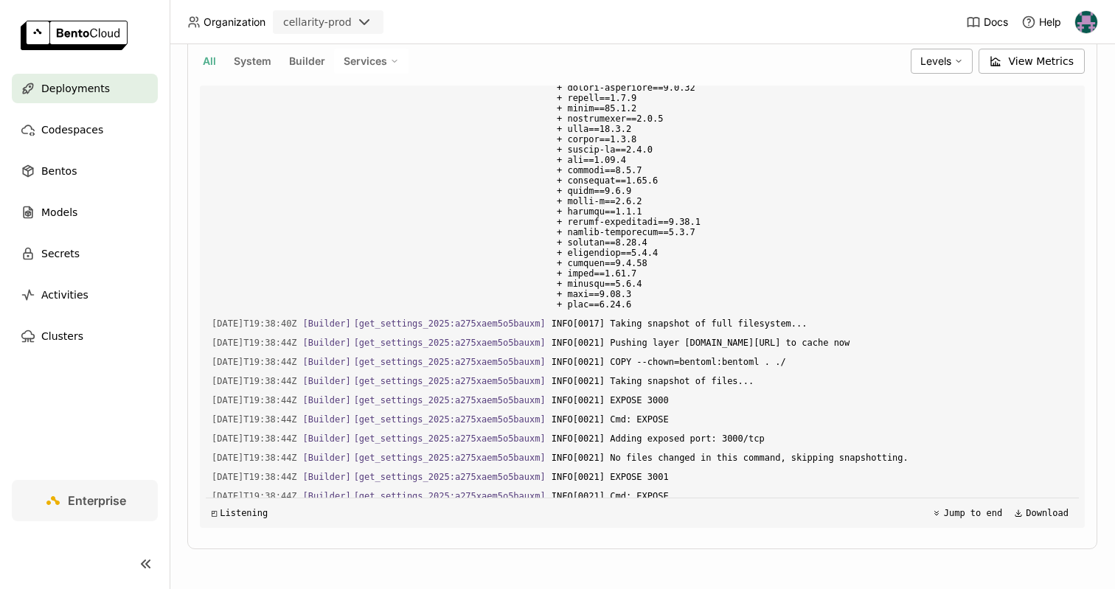
scroll to position [2516, 0]
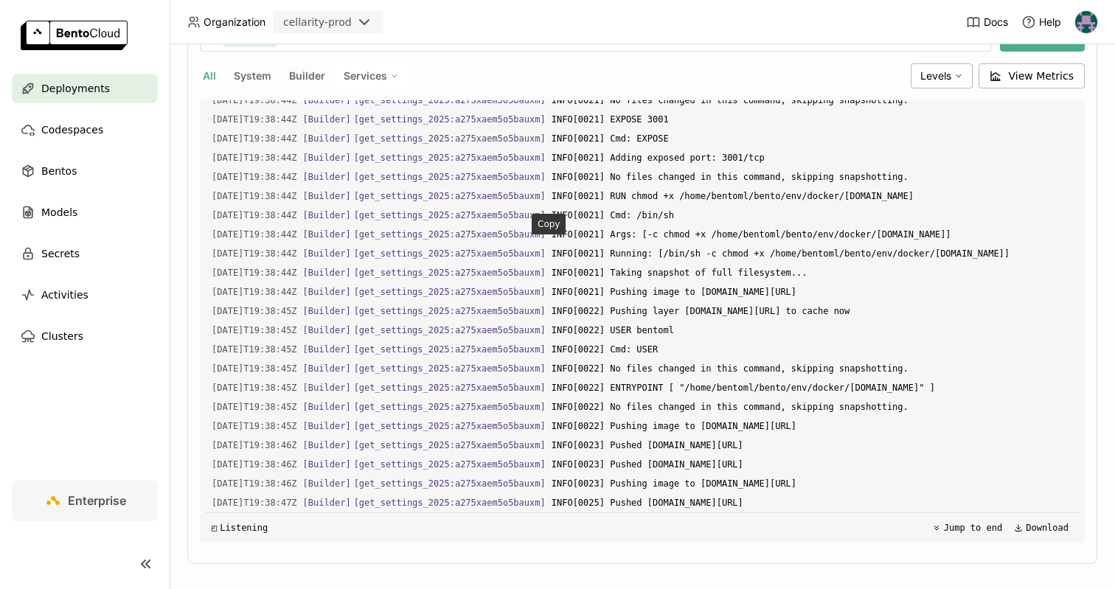
scroll to position [349, 0]
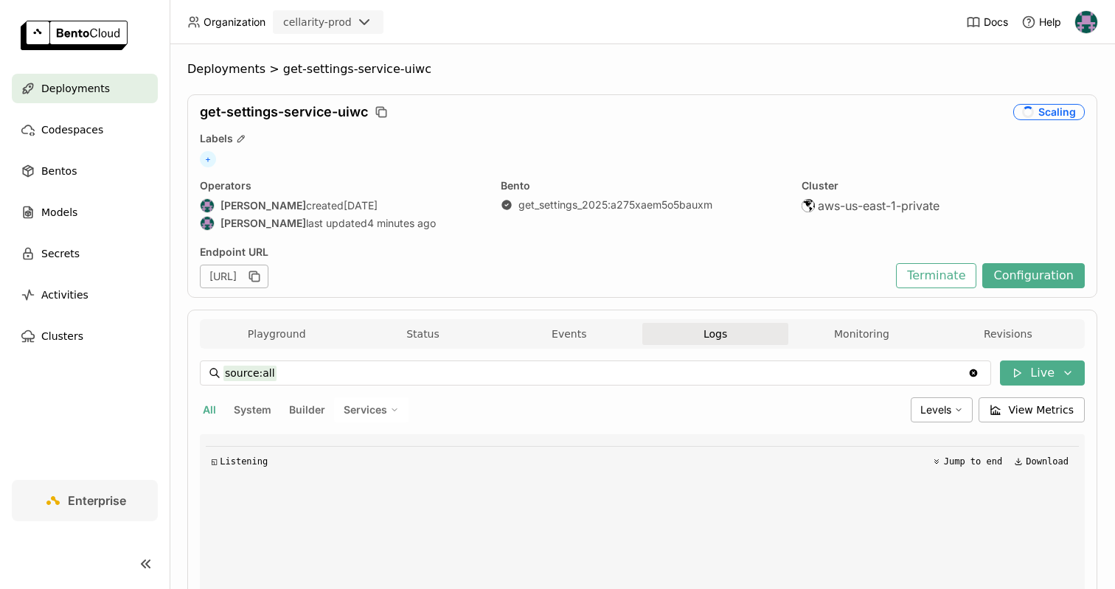
click at [684, 332] on button "Logs" at bounding box center [716, 334] width 146 height 22
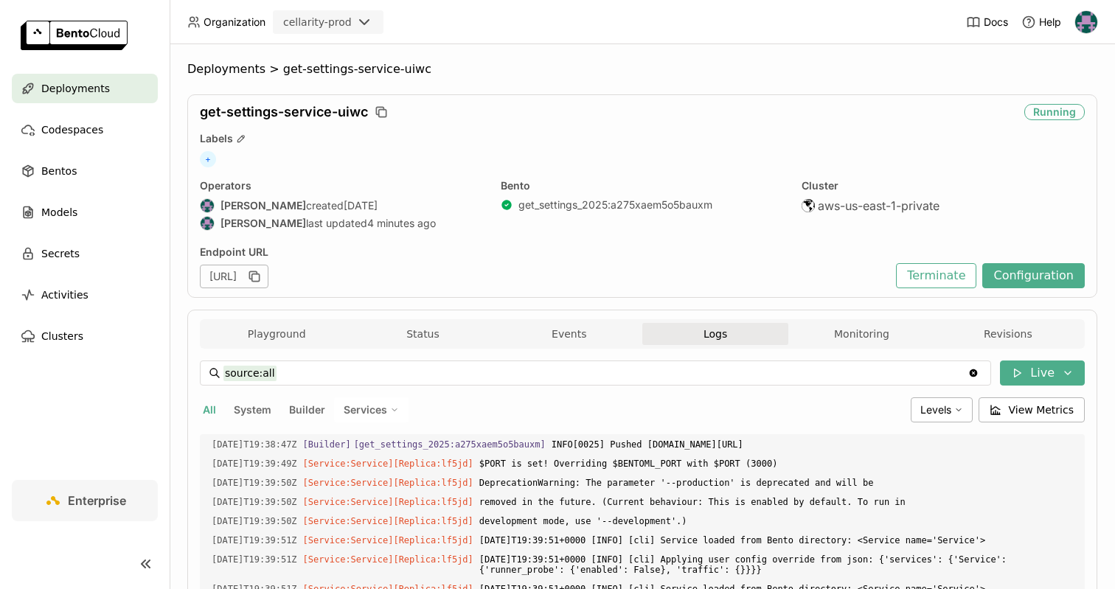
scroll to position [2630, 0]
click at [262, 275] on icon "button" at bounding box center [254, 276] width 15 height 15
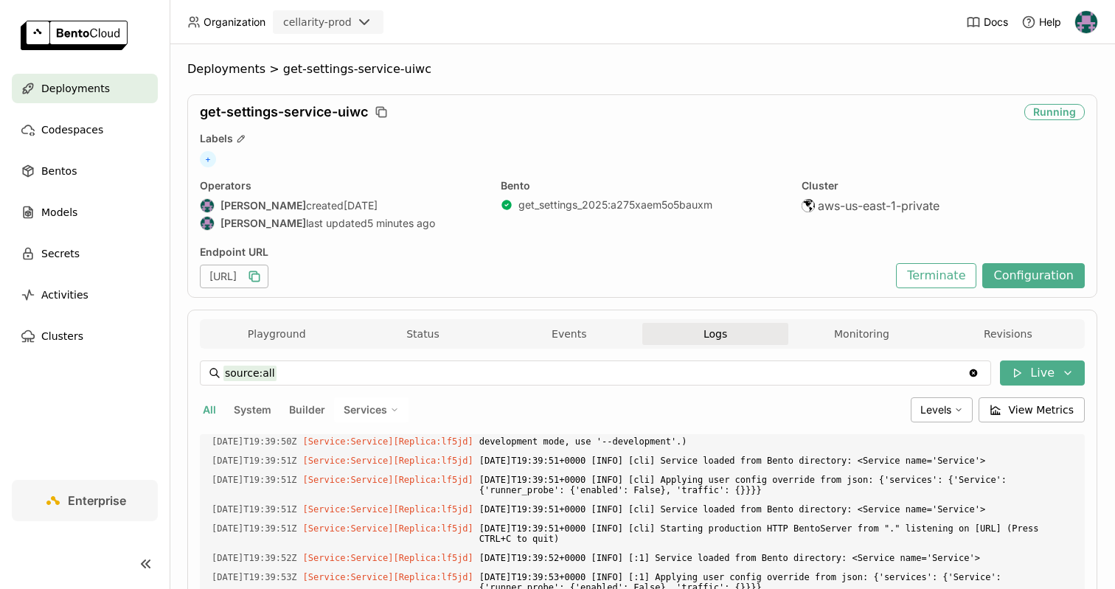
scroll to position [2710, 0]
click at [260, 278] on icon "button" at bounding box center [255, 277] width 7 height 7
